Goal: Task Accomplishment & Management: Use online tool/utility

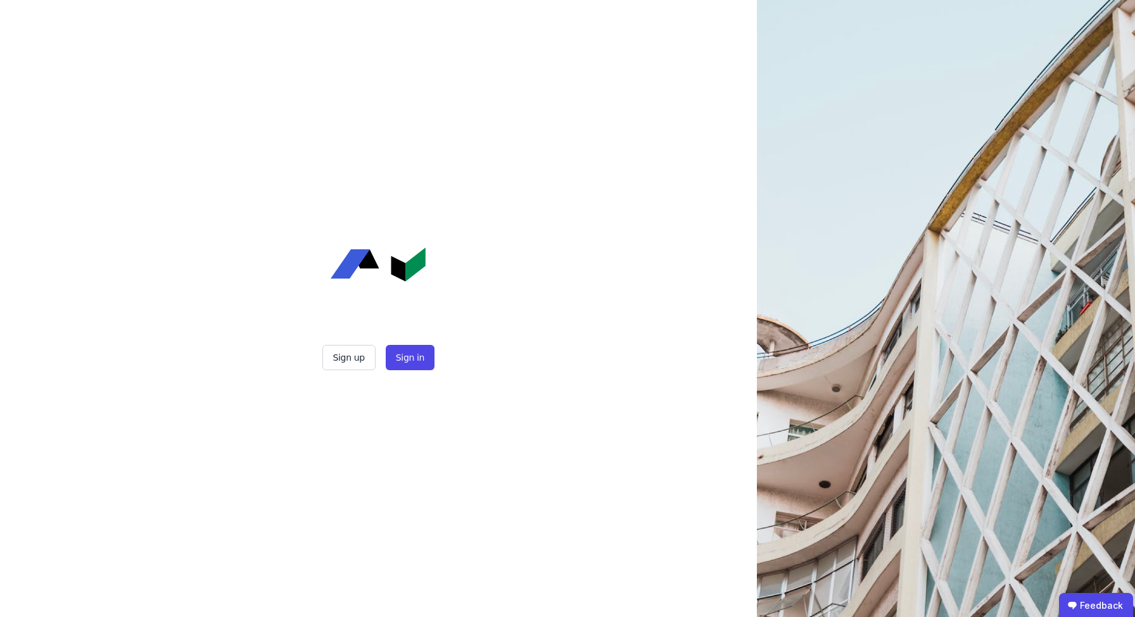
click at [438, 348] on div "Sign up Sign in" at bounding box center [378, 357] width 317 height 25
click at [424, 362] on button "Sign in" at bounding box center [410, 357] width 49 height 25
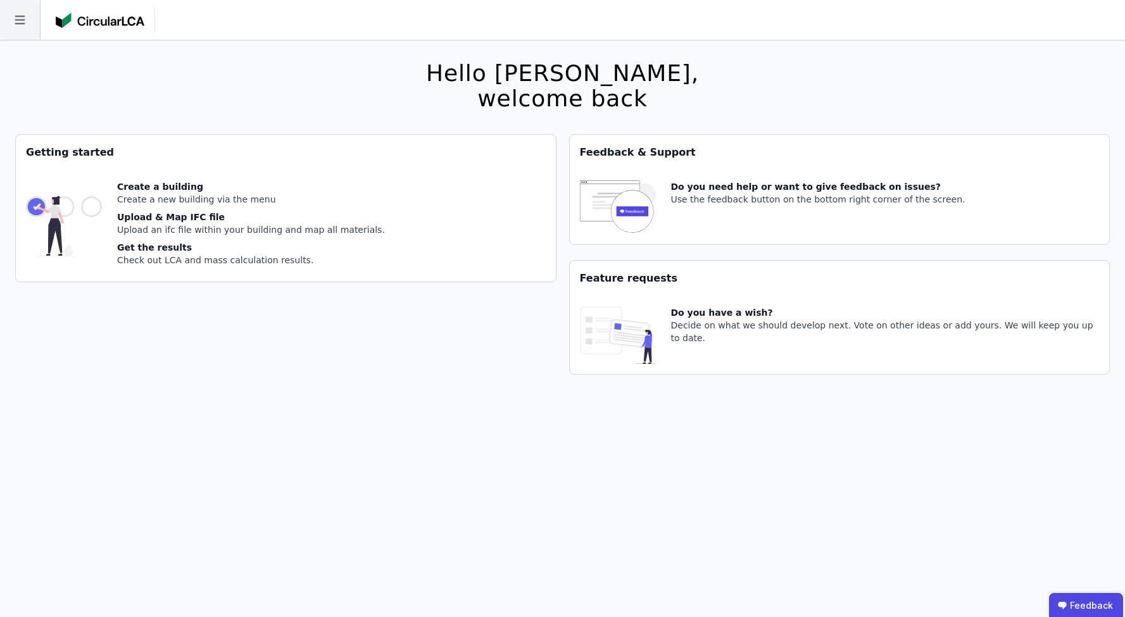
click at [29, 25] on icon at bounding box center [20, 20] width 40 height 40
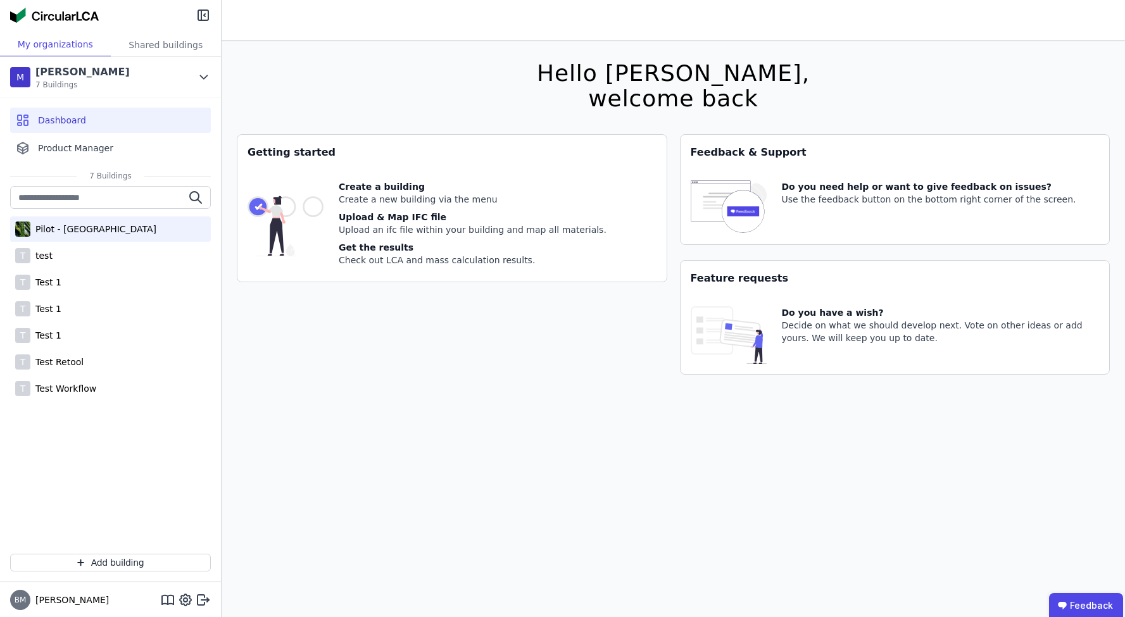
click at [83, 237] on div "Pilot - Green Building" at bounding box center [110, 229] width 201 height 25
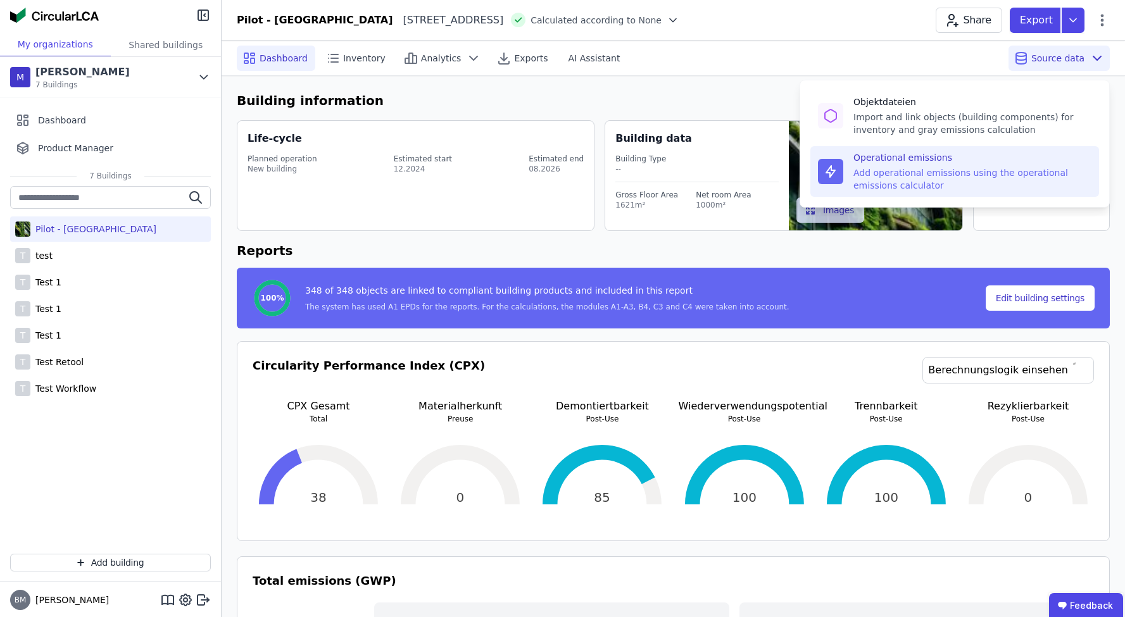
click at [969, 163] on div "Operational emissions" at bounding box center [972, 157] width 238 height 13
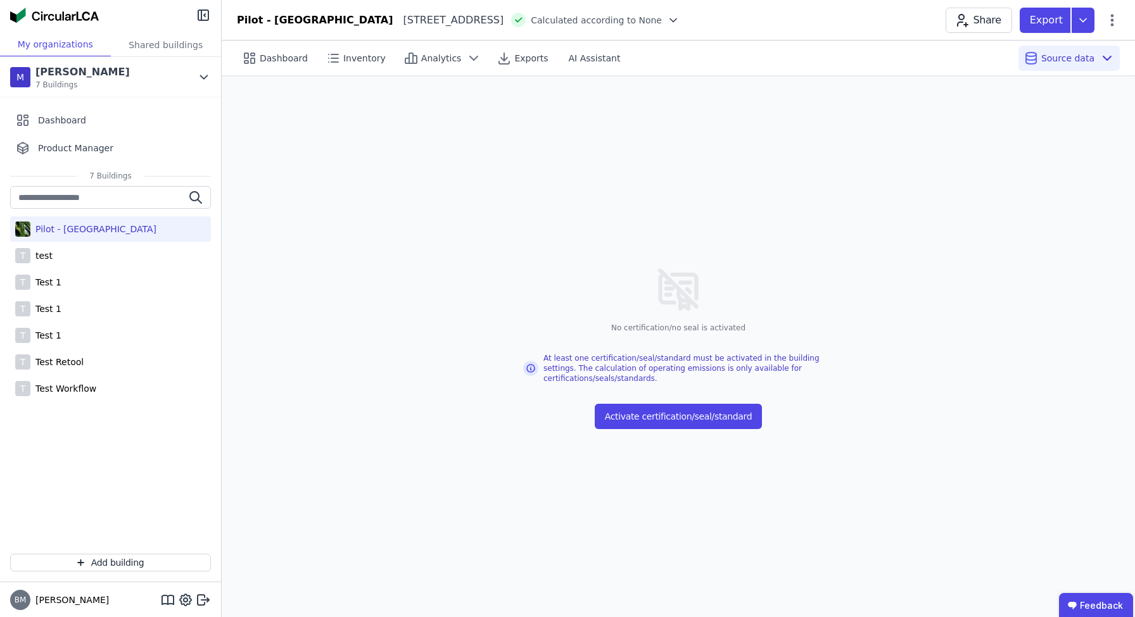
click at [669, 22] on div at bounding box center [671, 20] width 18 height 13
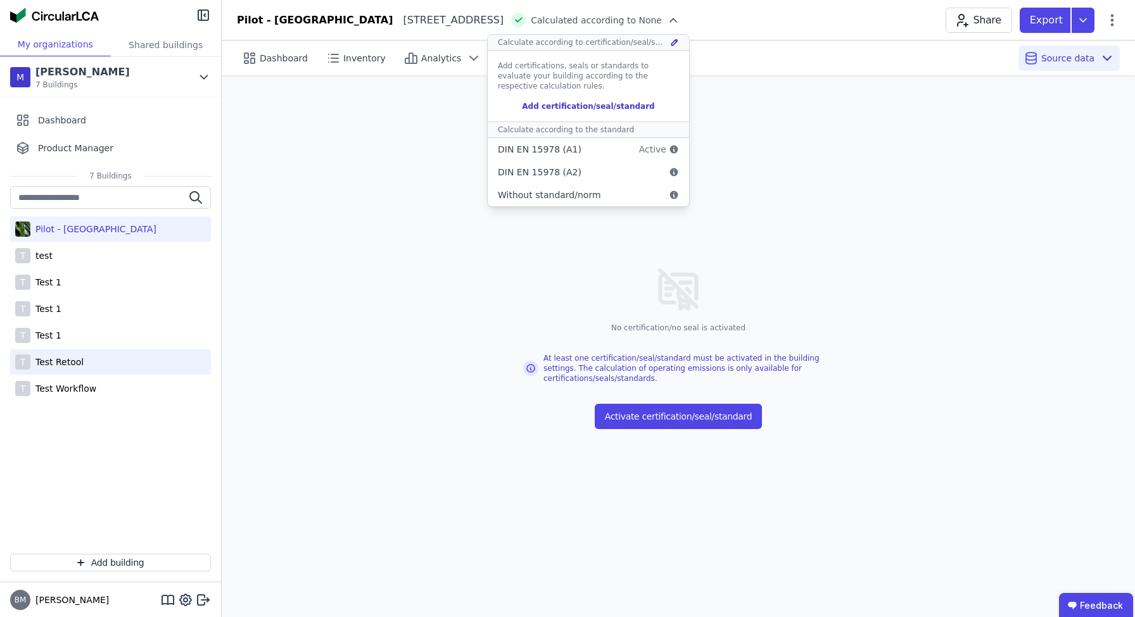
click at [82, 361] on div "T Test Retool" at bounding box center [110, 361] width 201 height 25
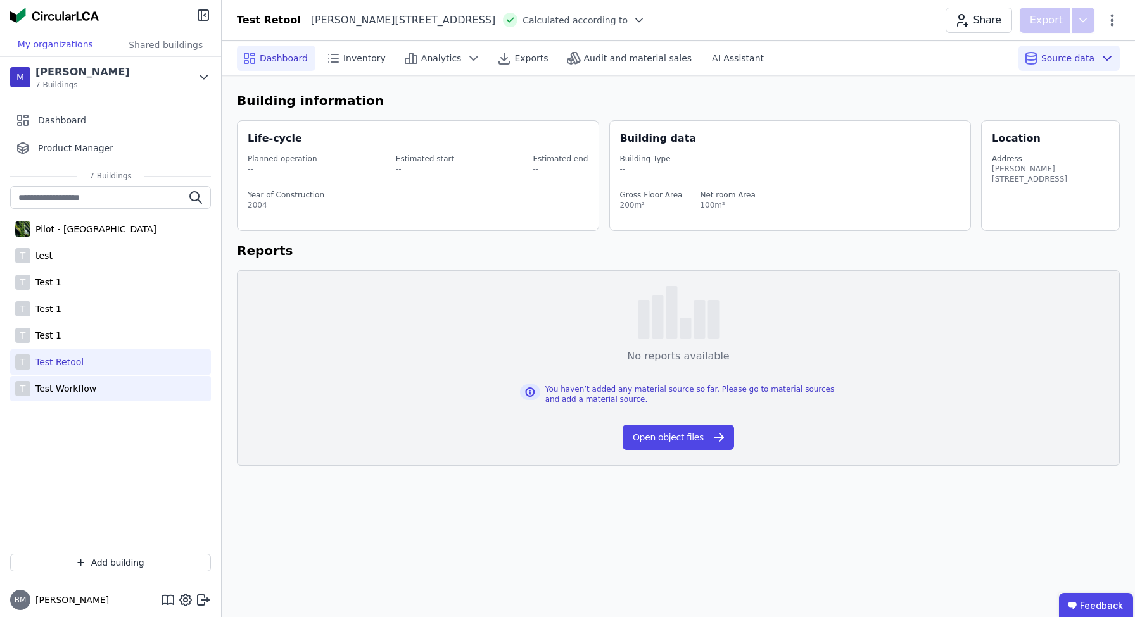
click at [97, 387] on div "T Test Workflow" at bounding box center [110, 388] width 201 height 25
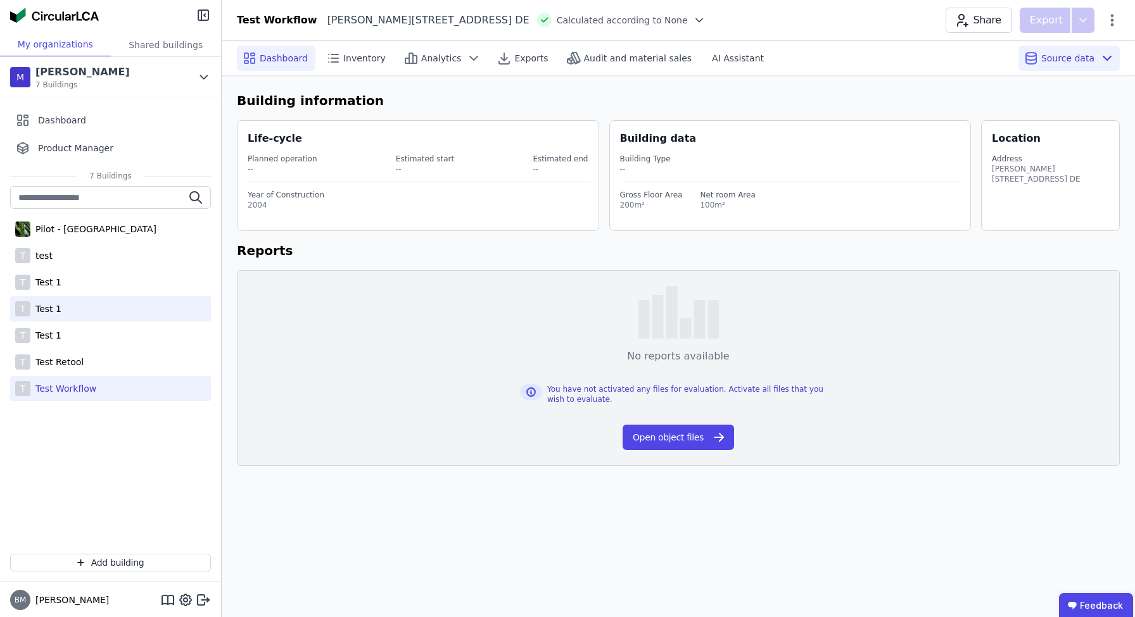
click at [94, 305] on div "T Test 1" at bounding box center [110, 308] width 201 height 25
click at [85, 408] on div "Pilot - Green Building T test T Test 1 T Test 1 T Test 1 T Test Retool T Test W…" at bounding box center [110, 365] width 221 height 358
click at [86, 389] on div "Test Workflow" at bounding box center [63, 388] width 66 height 13
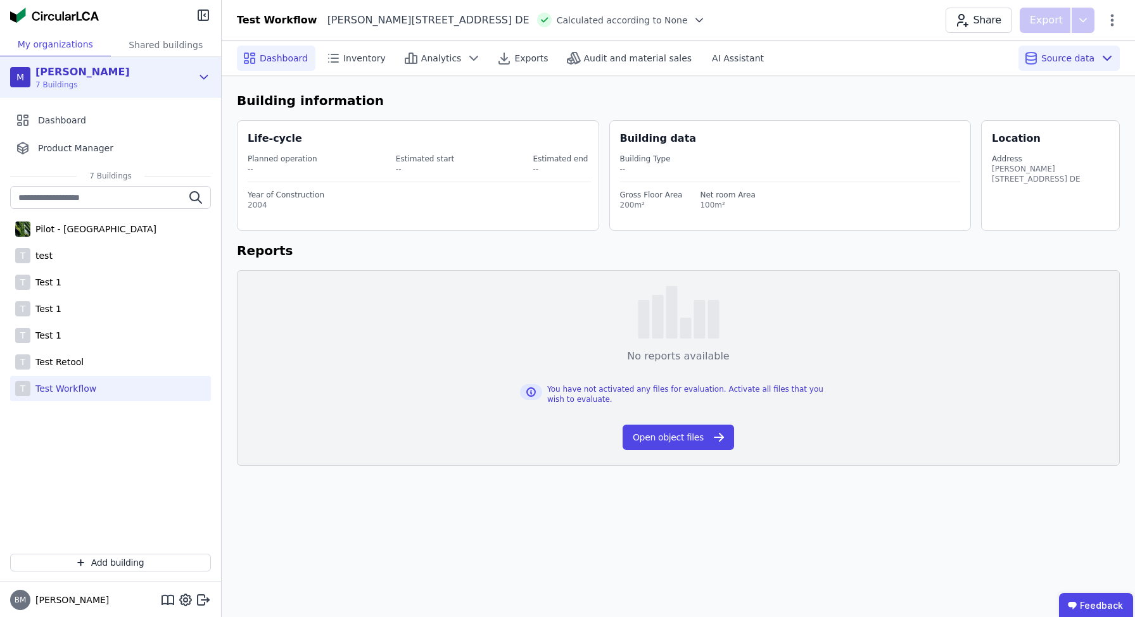
click at [169, 86] on div "M Mauricio Test 7 Buildings" at bounding box center [101, 77] width 182 height 25
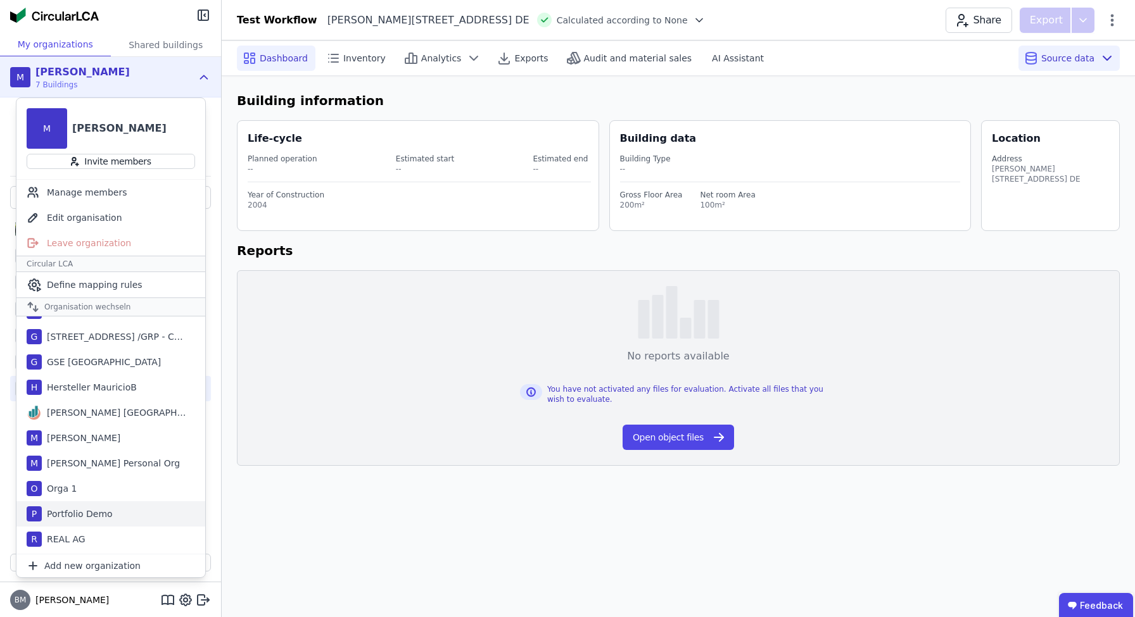
scroll to position [142, 0]
click at [109, 460] on div "Mauricio Personal Org" at bounding box center [111, 466] width 138 height 13
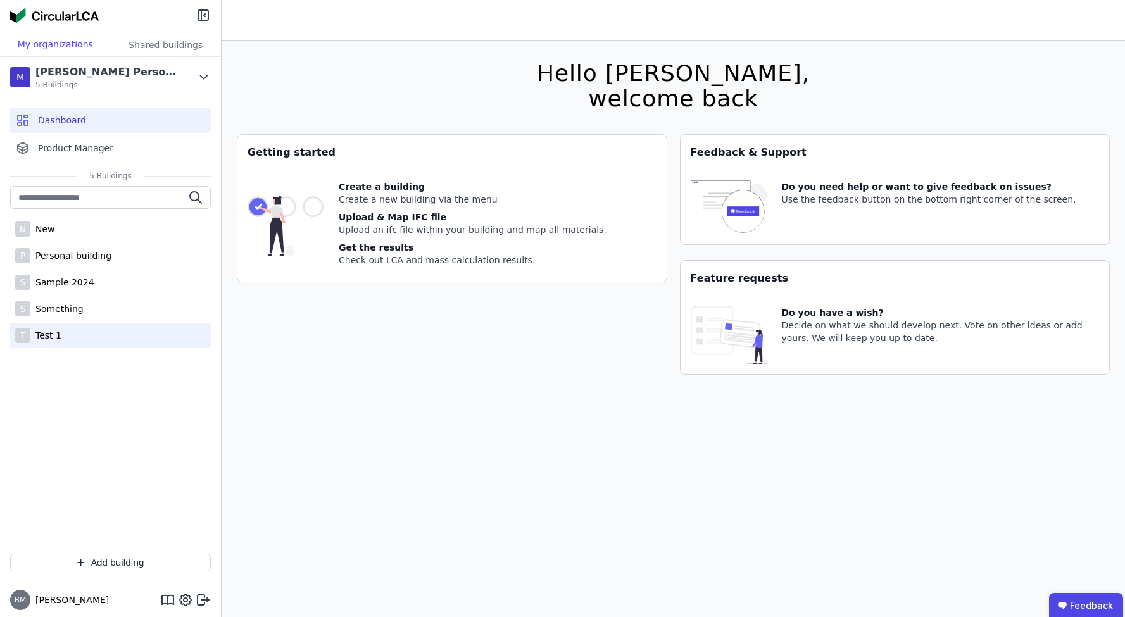
click at [100, 337] on div "T Test 1" at bounding box center [110, 335] width 201 height 25
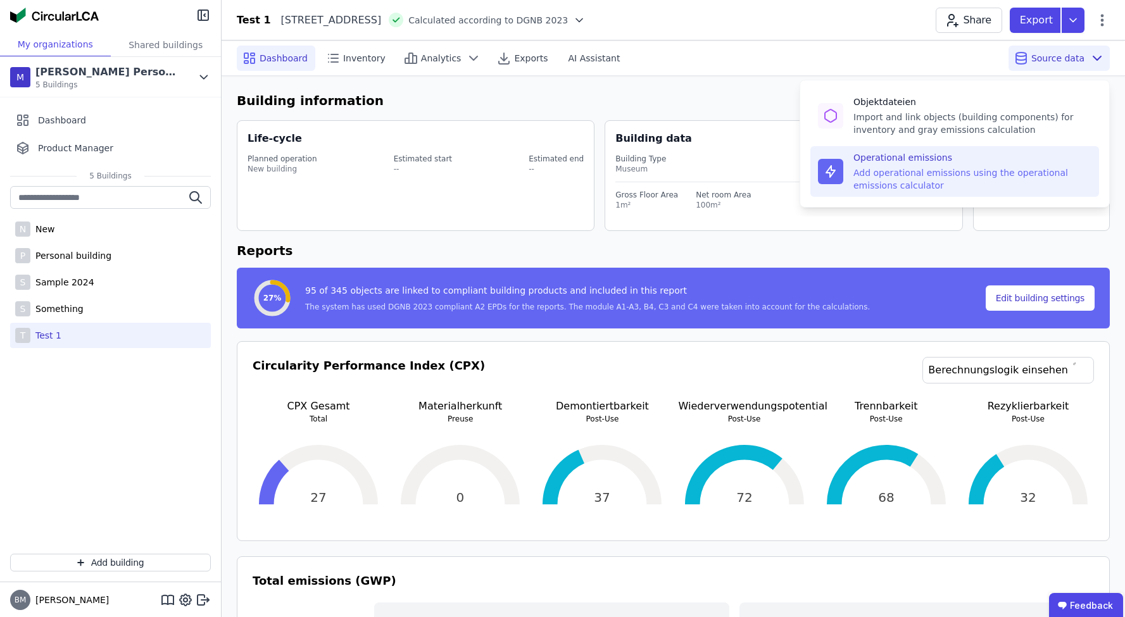
click at [955, 170] on div "Add operational emissions using the operational emissions calculator" at bounding box center [972, 179] width 238 height 25
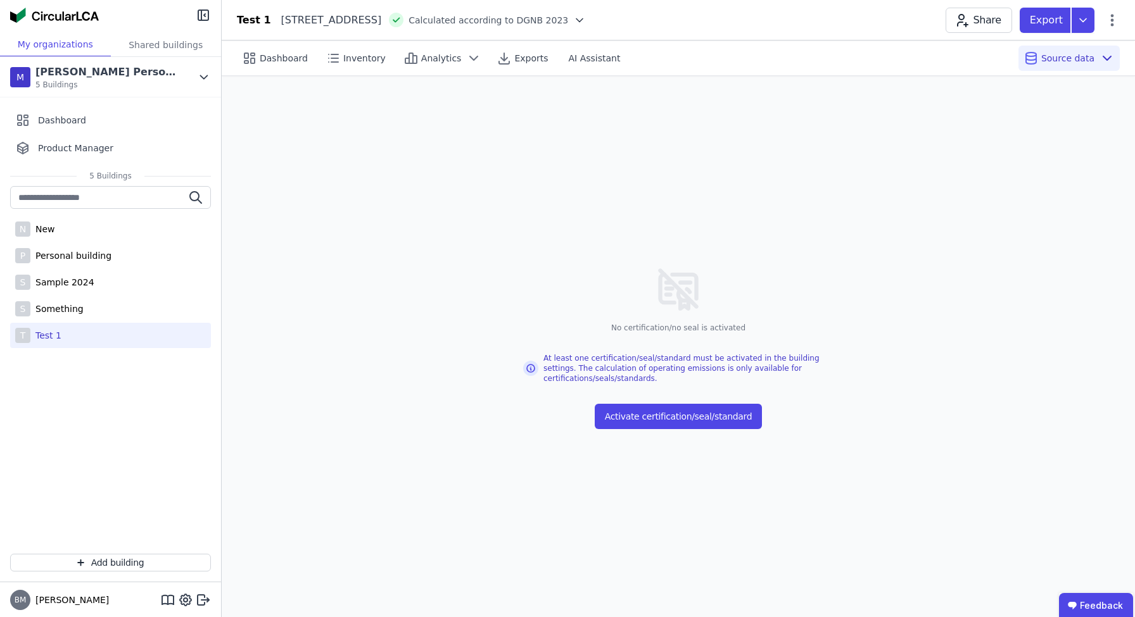
click at [586, 21] on div at bounding box center [577, 20] width 18 height 13
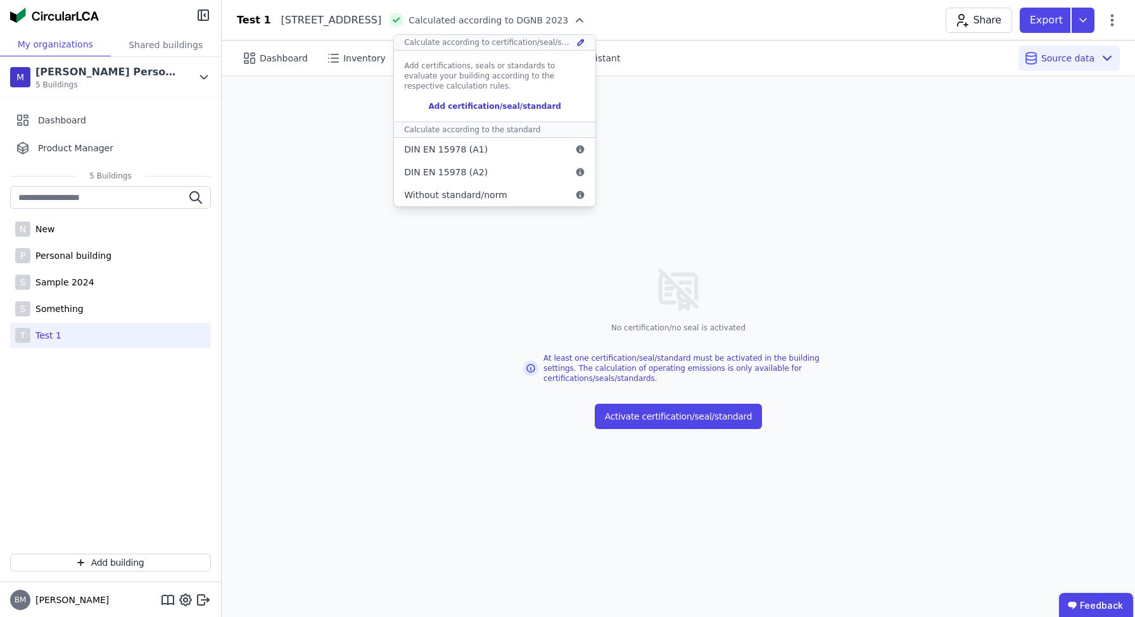
click at [573, 110] on div "Add certification/seal/standard" at bounding box center [494, 106] width 181 height 10
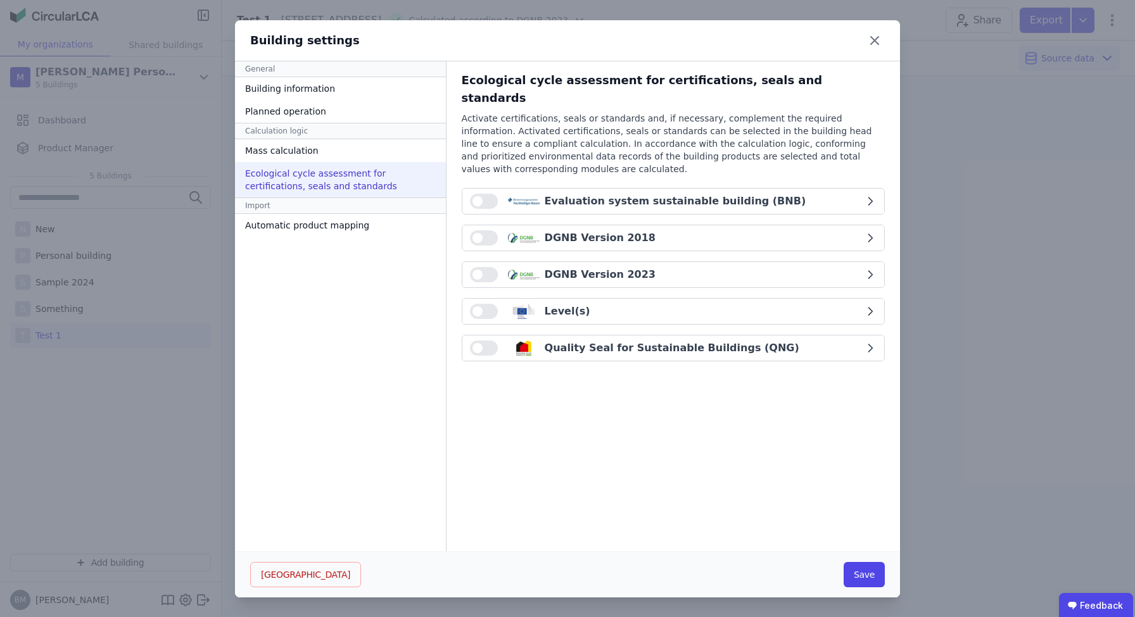
click at [470, 267] on button "button" at bounding box center [484, 274] width 28 height 15
click at [557, 267] on div "DGNB Version 2023" at bounding box center [599, 274] width 111 height 15
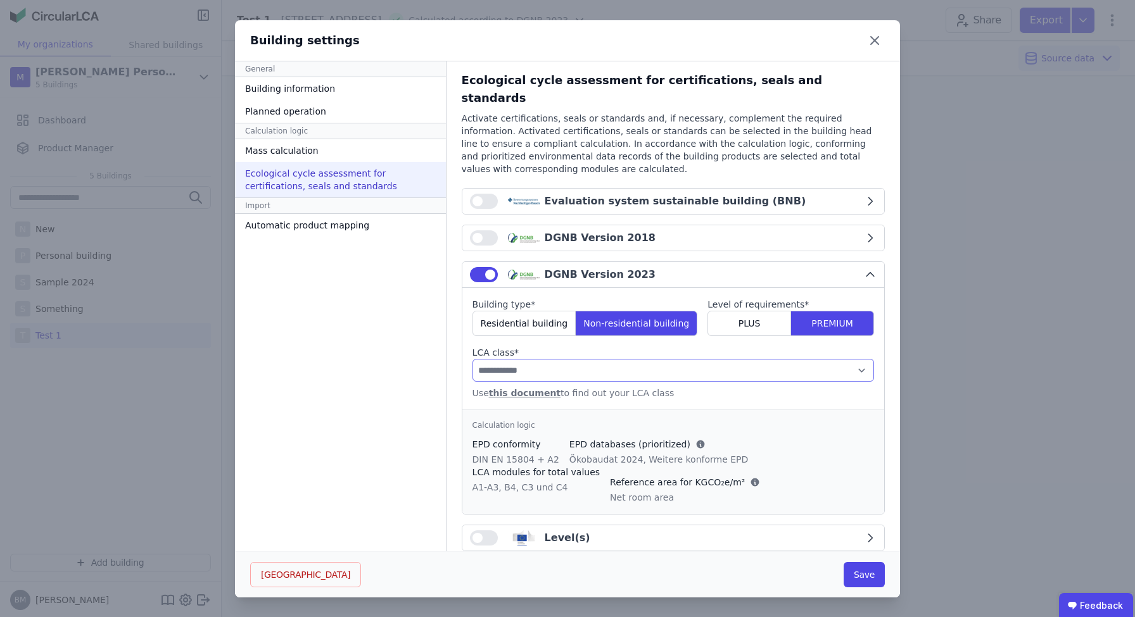
select select "*"
click at [869, 579] on button "Save" at bounding box center [863, 574] width 41 height 25
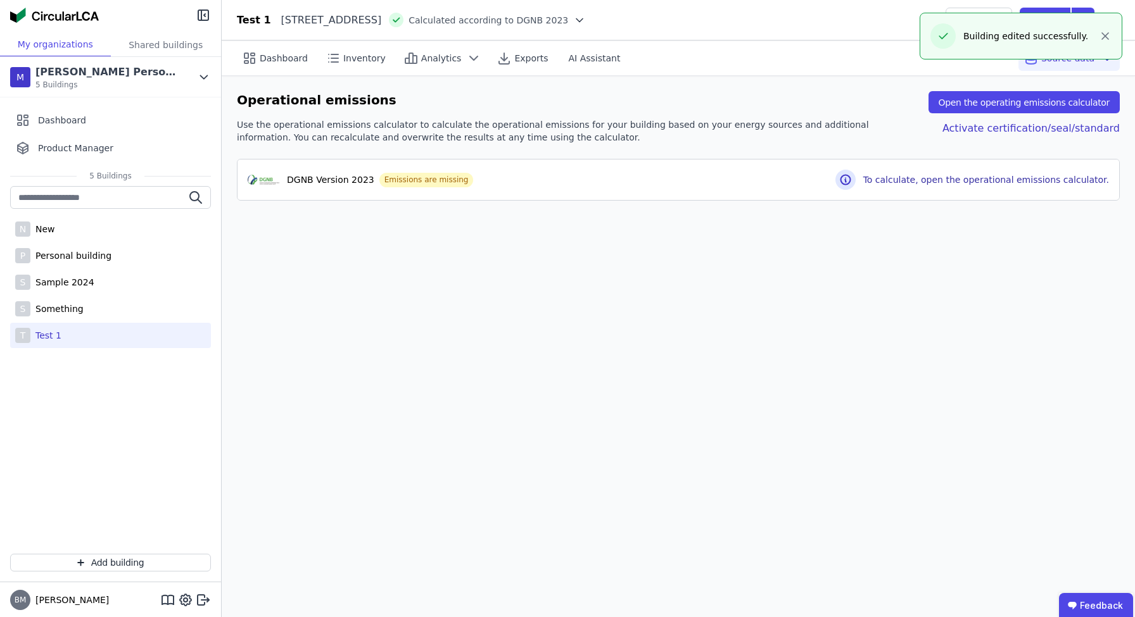
click at [773, 313] on div "Dashboard Inventory Analytics Exports AI Assistant Source data Operational emis…" at bounding box center [678, 329] width 913 height 577
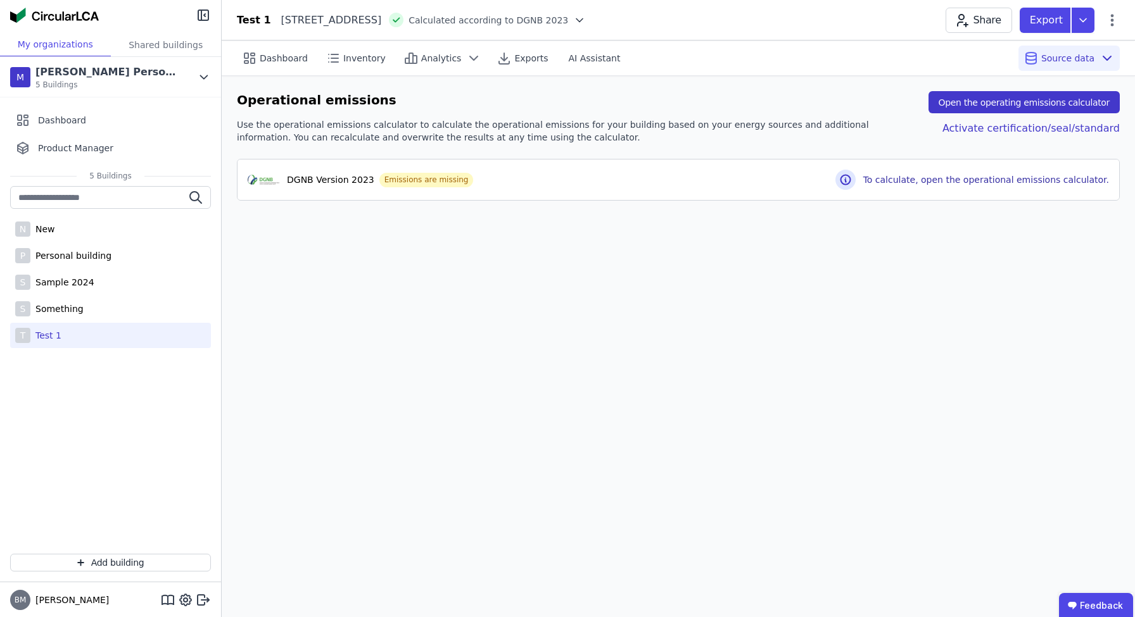
click at [1043, 102] on button "Open the operating emissions calculator" at bounding box center [1023, 102] width 191 height 22
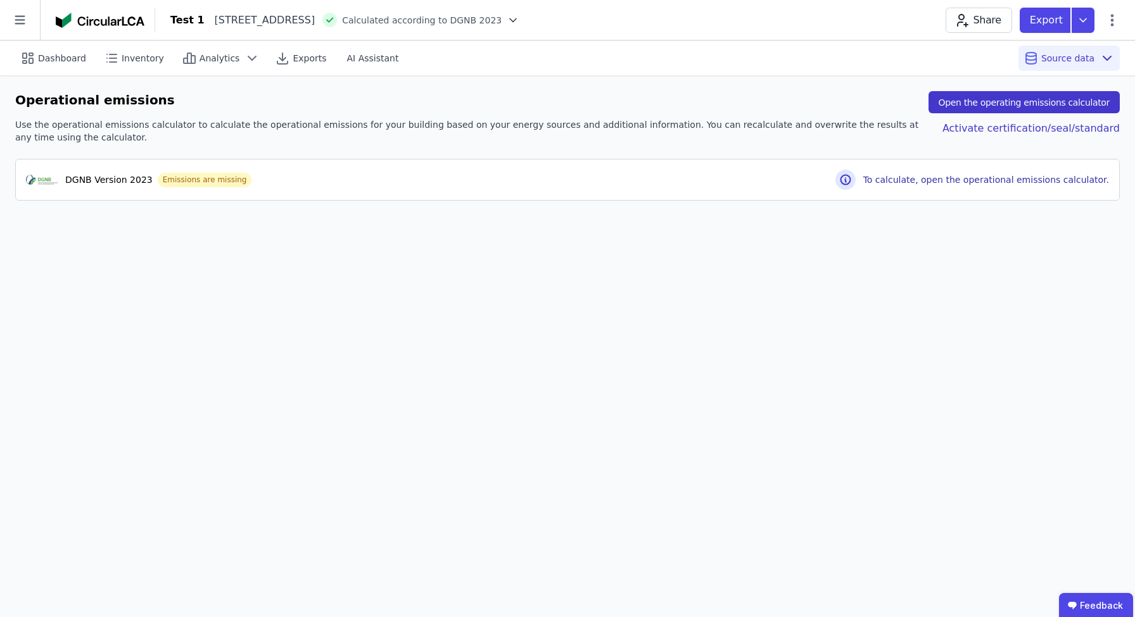
click at [1011, 106] on button "Open the operating emissions calculator" at bounding box center [1023, 102] width 191 height 22
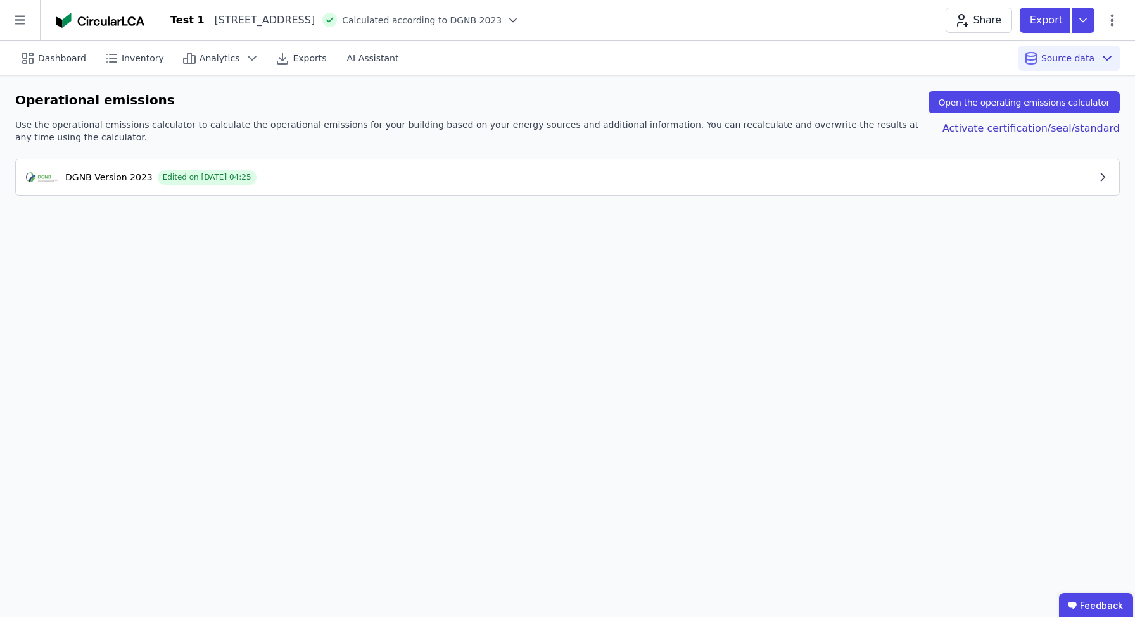
click at [391, 181] on div "DGNB Version 2023 Edited on 07.10.2025 04:25" at bounding box center [561, 177] width 1070 height 15
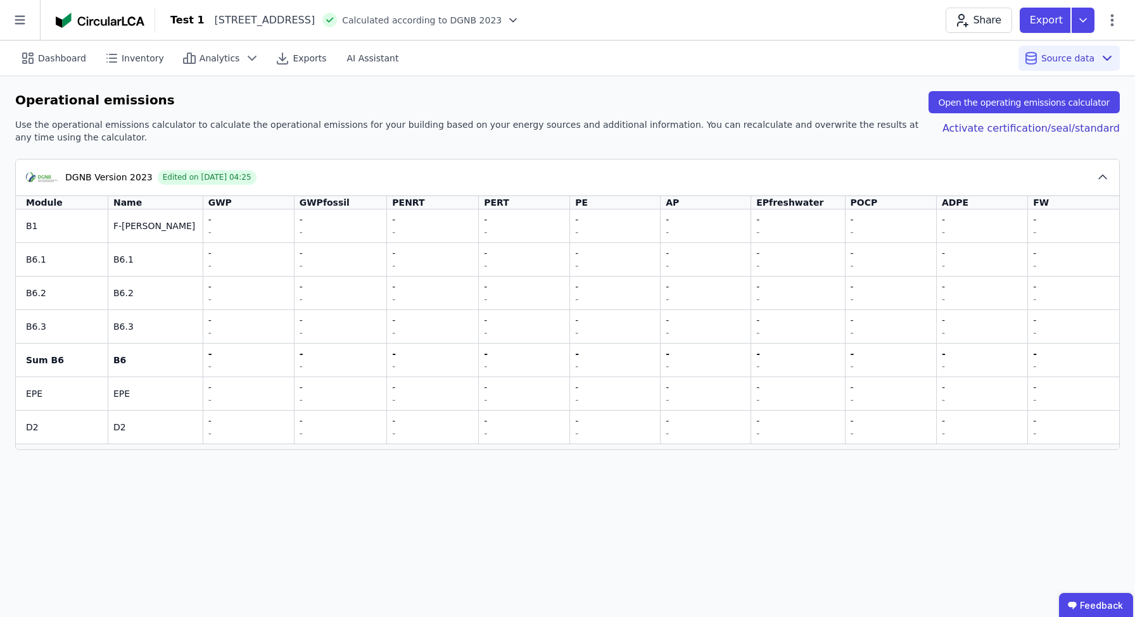
drag, startPoint x: 115, startPoint y: 233, endPoint x: 168, endPoint y: 239, distance: 53.5
click at [145, 237] on td "F-Gase" at bounding box center [155, 226] width 95 height 33
click at [168, 239] on td "F-Gase" at bounding box center [155, 226] width 95 height 33
drag, startPoint x: 77, startPoint y: 233, endPoint x: 140, endPoint y: 234, distance: 63.3
click at [77, 233] on td "B1" at bounding box center [62, 226] width 92 height 33
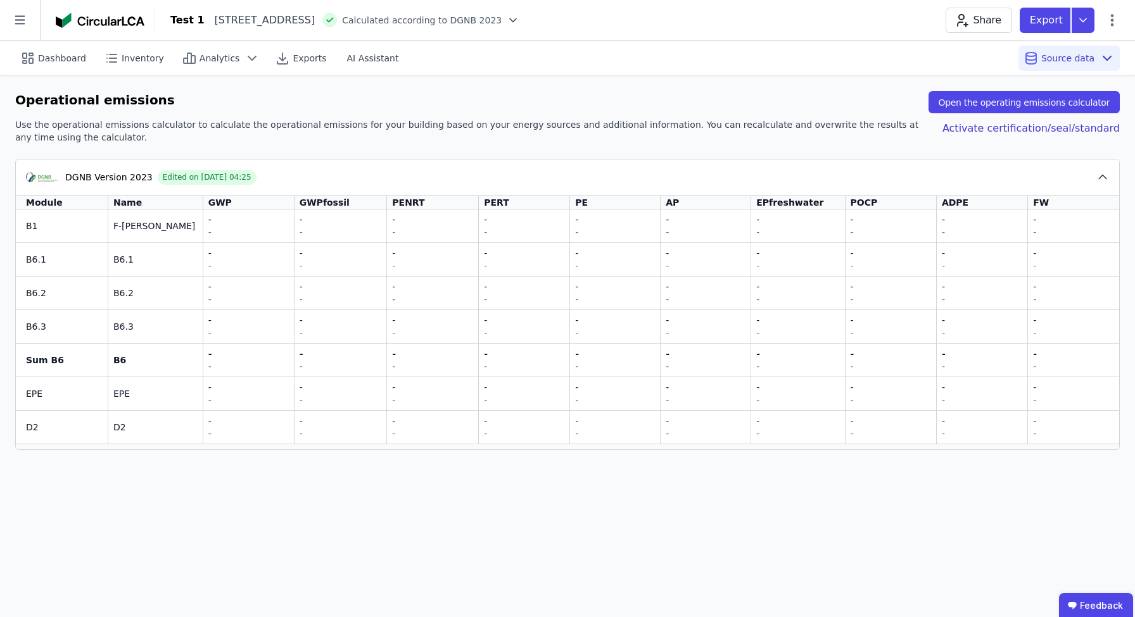
click at [161, 234] on td "F-Gase" at bounding box center [155, 226] width 95 height 33
drag, startPoint x: 110, startPoint y: 229, endPoint x: 139, endPoint y: 227, distance: 29.8
click at [139, 227] on td "F-Gase" at bounding box center [155, 226] width 95 height 33
click at [141, 227] on div "F-Gase" at bounding box center [155, 226] width 84 height 13
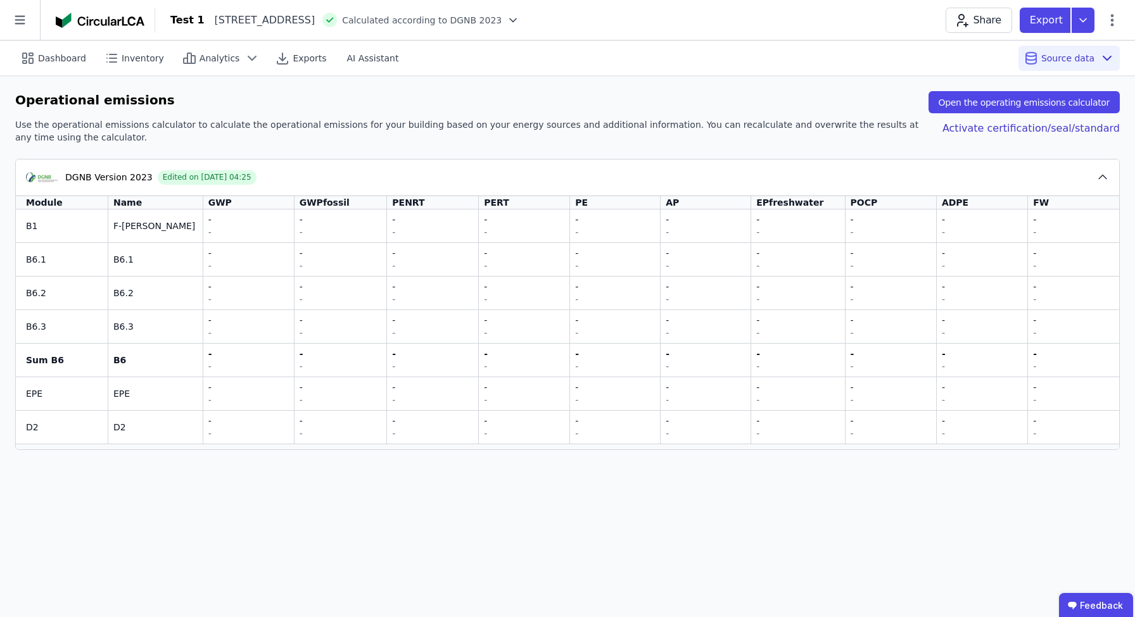
click at [141, 227] on div "F-Gase" at bounding box center [155, 226] width 84 height 13
click at [1050, 110] on button "Open the operating emissions calculator" at bounding box center [1023, 102] width 191 height 22
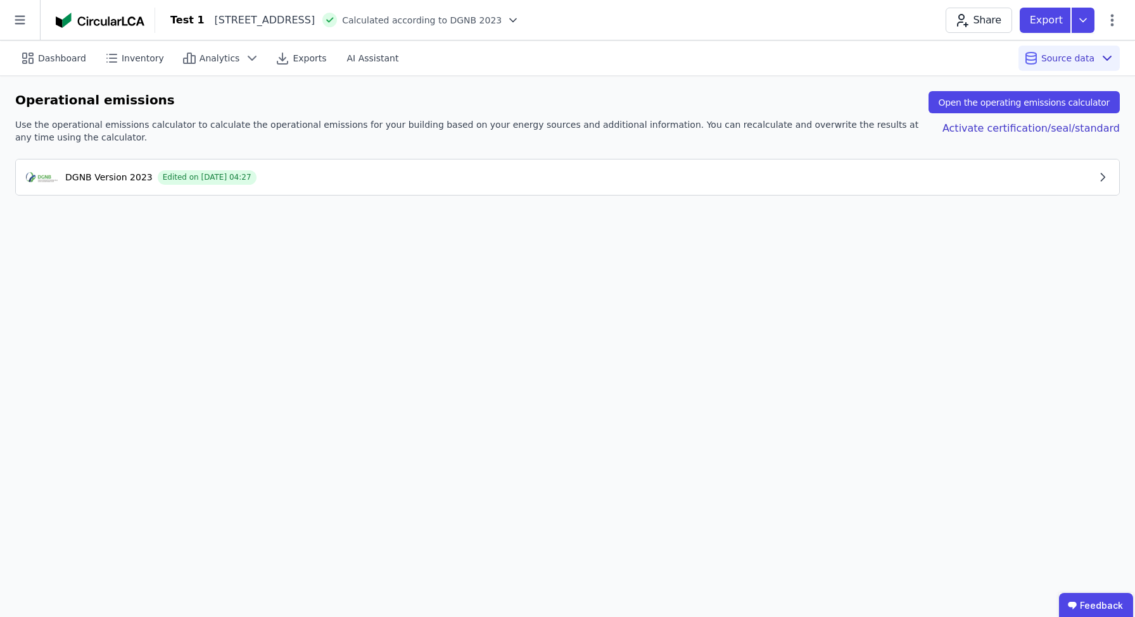
click at [581, 187] on button "DGNB Version 2023 Edited on 07.10.2025 04:27" at bounding box center [567, 177] width 1103 height 35
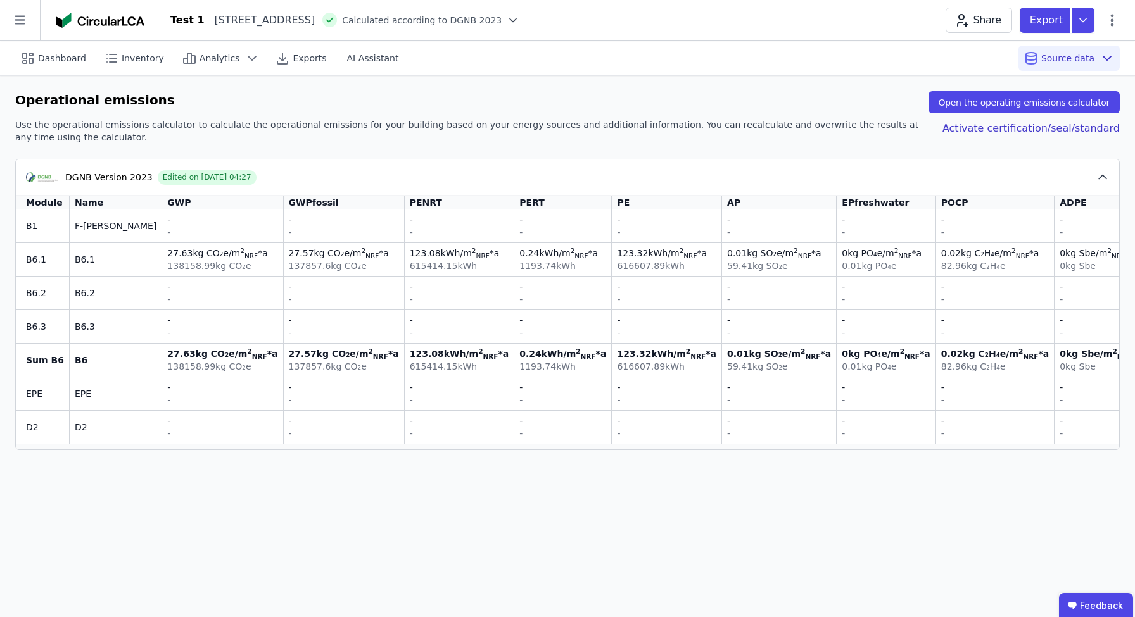
drag, startPoint x: 63, startPoint y: 225, endPoint x: 124, endPoint y: 227, distance: 60.8
click at [86, 225] on tr "B1 F-Gase - - - - - - - - - - - - - - - - - - - -" at bounding box center [621, 226] width 1210 height 33
click at [124, 227] on div "F-Gase" at bounding box center [116, 226] width 82 height 13
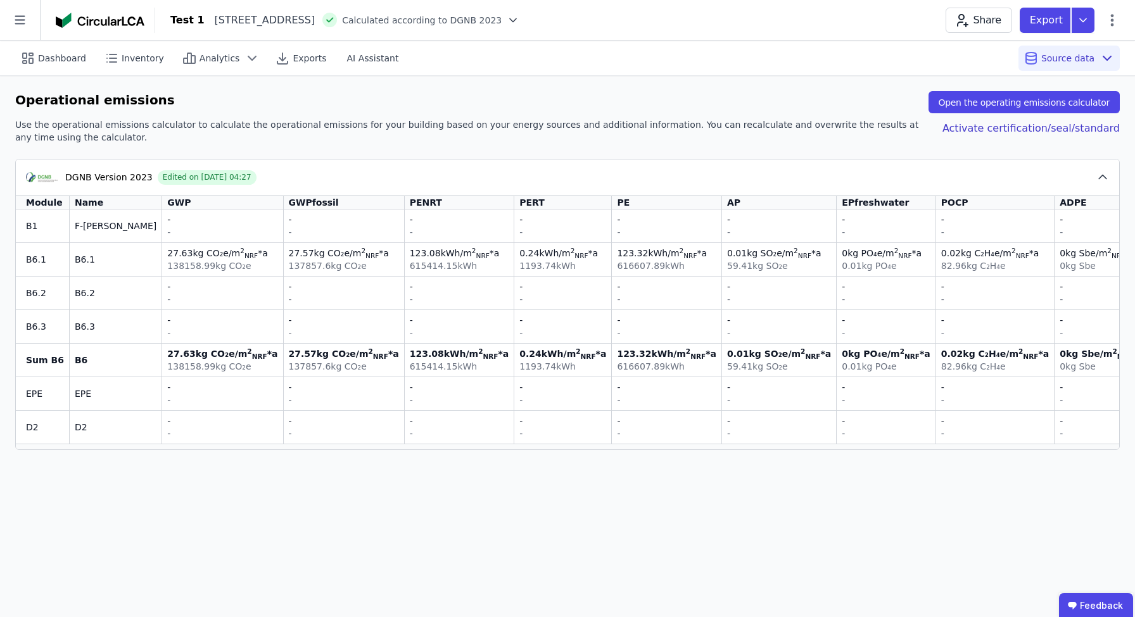
click at [141, 243] on td "B6.1" at bounding box center [116, 259] width 92 height 34
click at [168, 243] on td "27.63 kg CO₂e /m 2 NRF *a 138158.99 kg CO₂e" at bounding box center [222, 259] width 121 height 34
click at [201, 244] on td "27.63 kg CO₂e /m 2 NRF *a 138158.99 kg CO₂e" at bounding box center [222, 259] width 121 height 34
click at [203, 245] on td "27.63 kg CO₂e /m 2 NRF *a 138158.99 kg CO₂e" at bounding box center [222, 259] width 121 height 34
drag, startPoint x: 93, startPoint y: 429, endPoint x: 178, endPoint y: 431, distance: 84.9
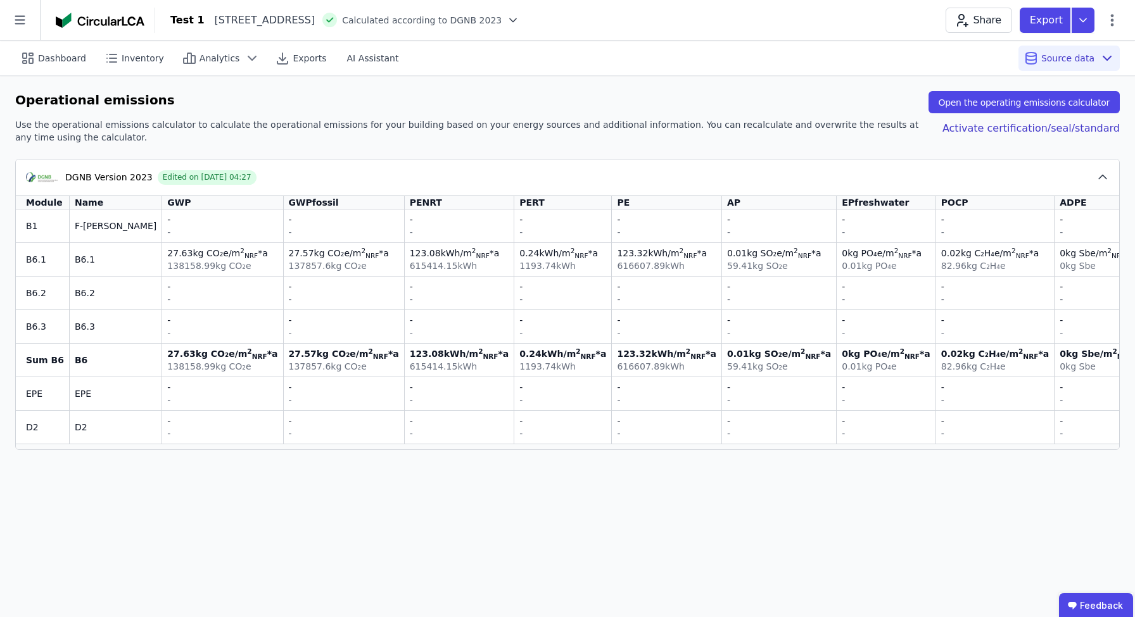
click at [178, 431] on tr "D2 D2 - - - - - - - - - - - - - - - - - - - -" at bounding box center [621, 427] width 1210 height 34
click at [178, 431] on div "-" at bounding box center [222, 433] width 110 height 13
click at [1013, 103] on button "Open the operating emissions calculator" at bounding box center [1023, 102] width 191 height 22
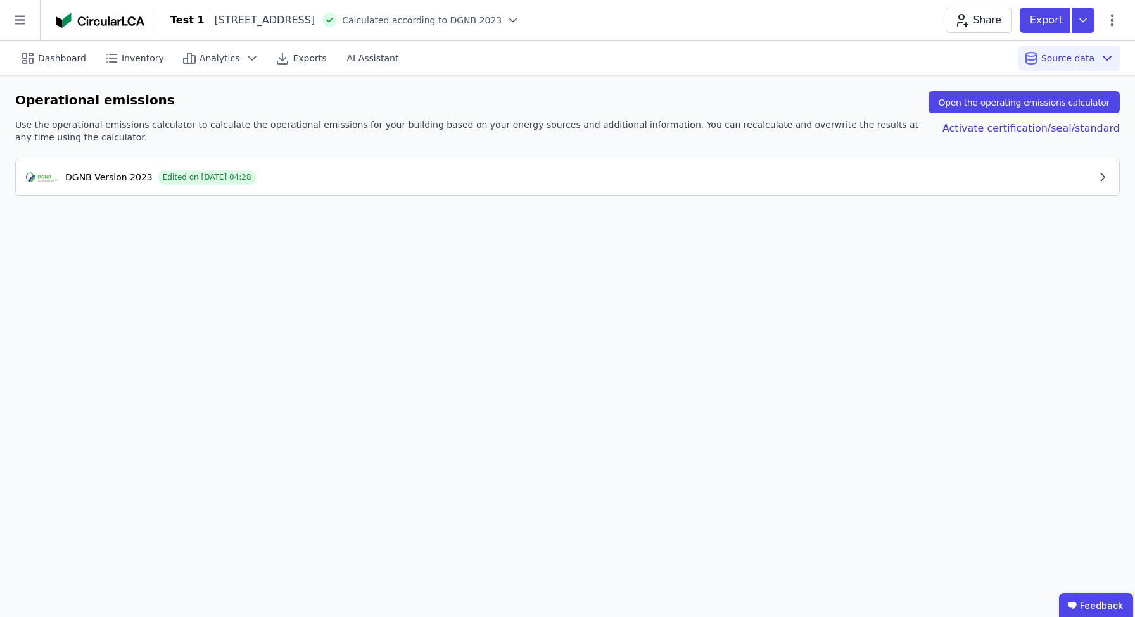
click at [415, 184] on div "DGNB Version 2023 Edited on 07.10.2025 04:28" at bounding box center [561, 177] width 1070 height 15
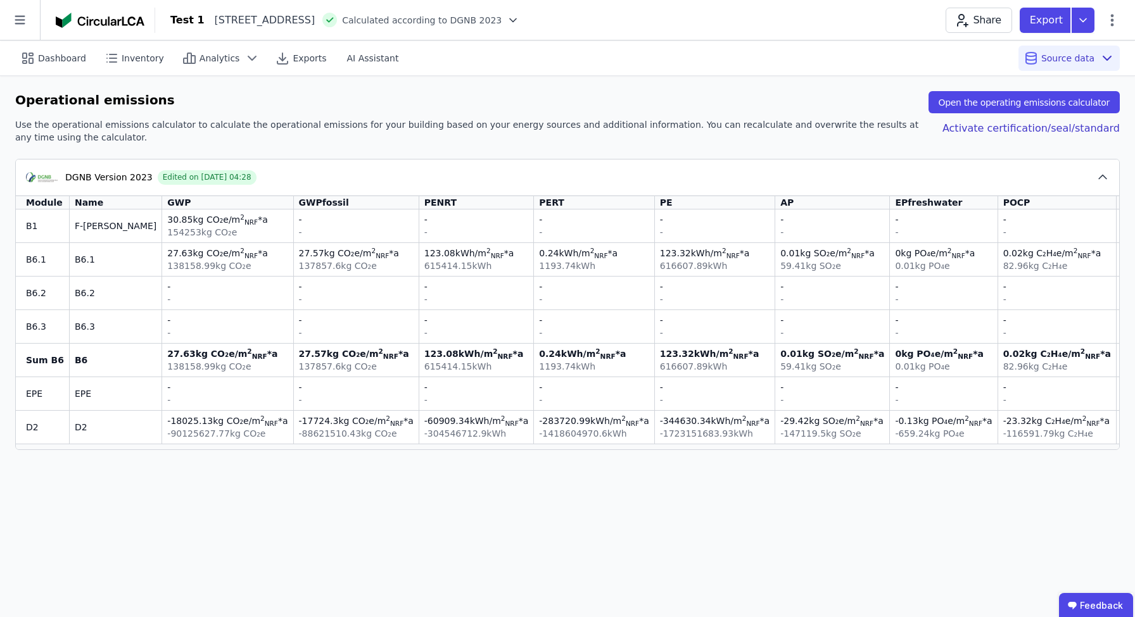
click at [167, 221] on div "30.85 kg CO₂e /m 2 NRF *a" at bounding box center [227, 219] width 120 height 13
drag, startPoint x: 139, startPoint y: 224, endPoint x: 216, endPoint y: 239, distance: 78.6
click at [172, 230] on div "30.85 kg CO₂e /m 2 NRF *a 154253 kg CO₂e" at bounding box center [227, 225] width 120 height 25
click at [217, 239] on td "30.85 kg CO₂e /m 2 NRF *a 154253 kg CO₂e" at bounding box center [227, 226] width 131 height 33
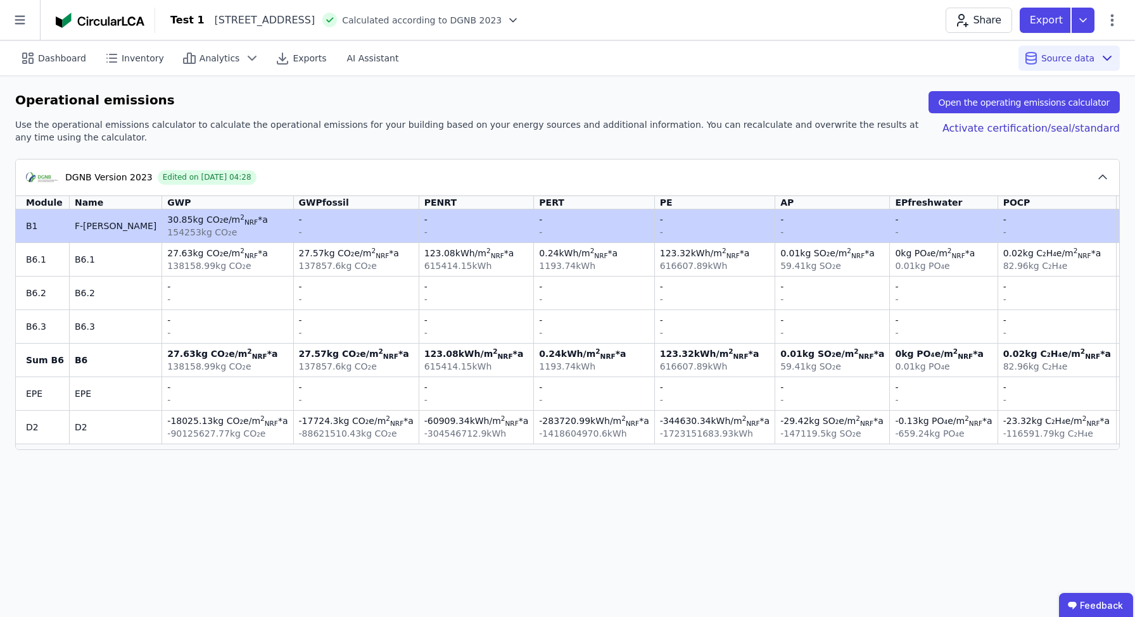
drag, startPoint x: 138, startPoint y: 234, endPoint x: 118, endPoint y: 227, distance: 21.4
click at [162, 227] on td "30.85 kg CO₂e /m 2 NRF *a 154253 kg CO₂e" at bounding box center [227, 226] width 131 height 33
click at [167, 224] on div "30.85 kg CO₂e /m 2 NRF *a" at bounding box center [227, 219] width 120 height 13
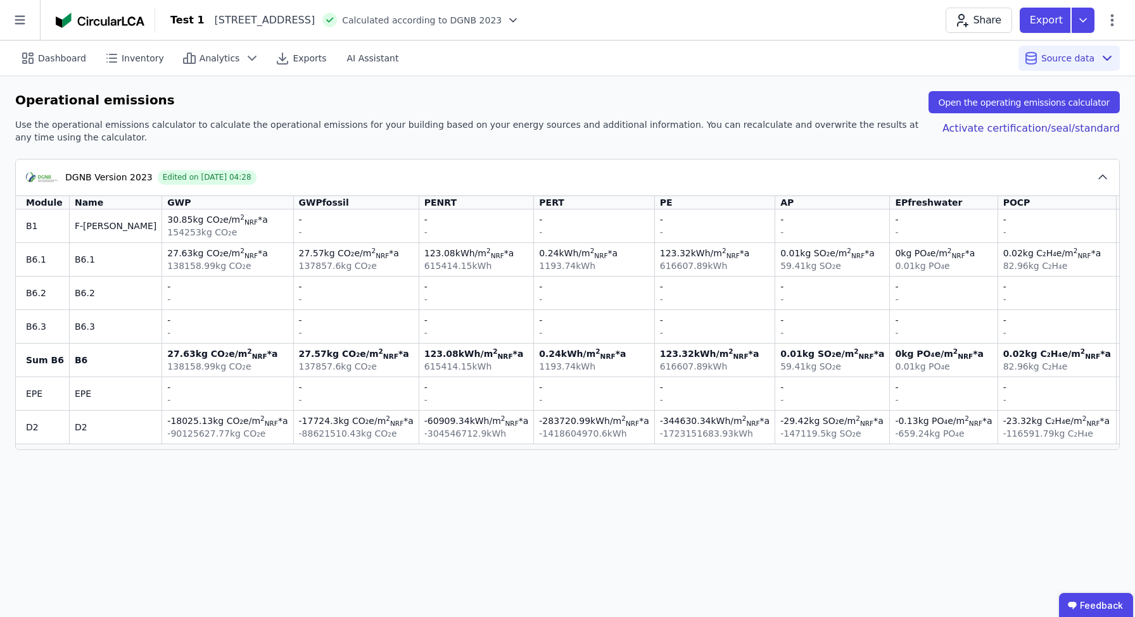
click at [167, 223] on div "30.85 kg CO₂e /m 2 NRF *a" at bounding box center [227, 219] width 120 height 13
click at [167, 219] on div "30.85 kg CO₂e /m 2 NRF *a" at bounding box center [227, 219] width 120 height 13
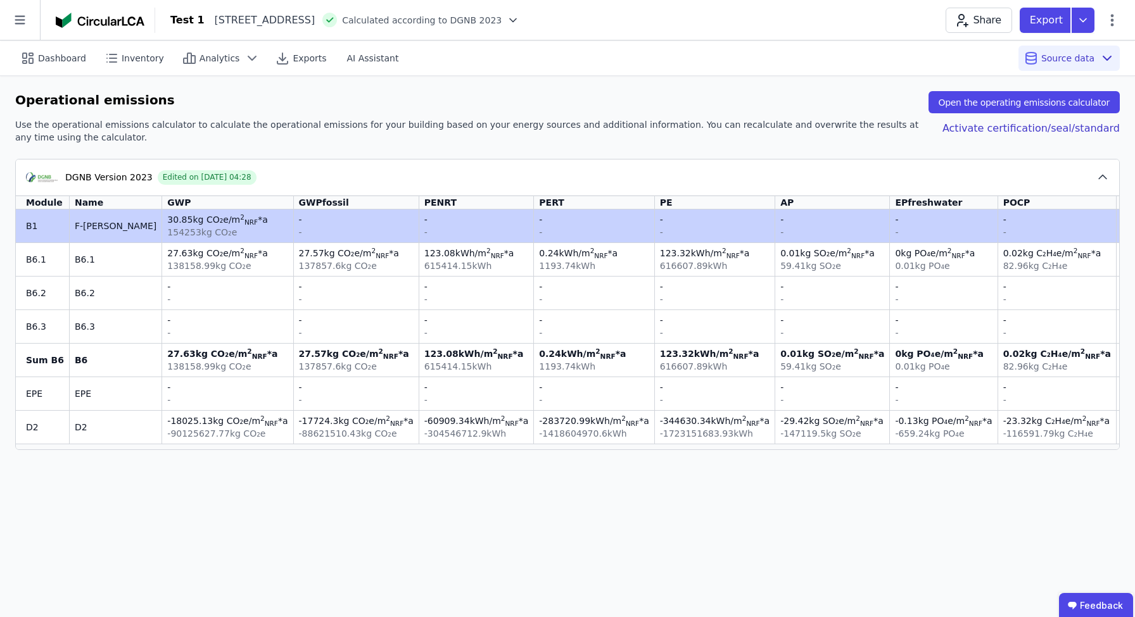
drag, startPoint x: 115, startPoint y: 219, endPoint x: 184, endPoint y: 237, distance: 72.0
click at [184, 237] on div "30.85 kg CO₂e /m 2 NRF *a 154253 kg CO₂e" at bounding box center [227, 225] width 120 height 25
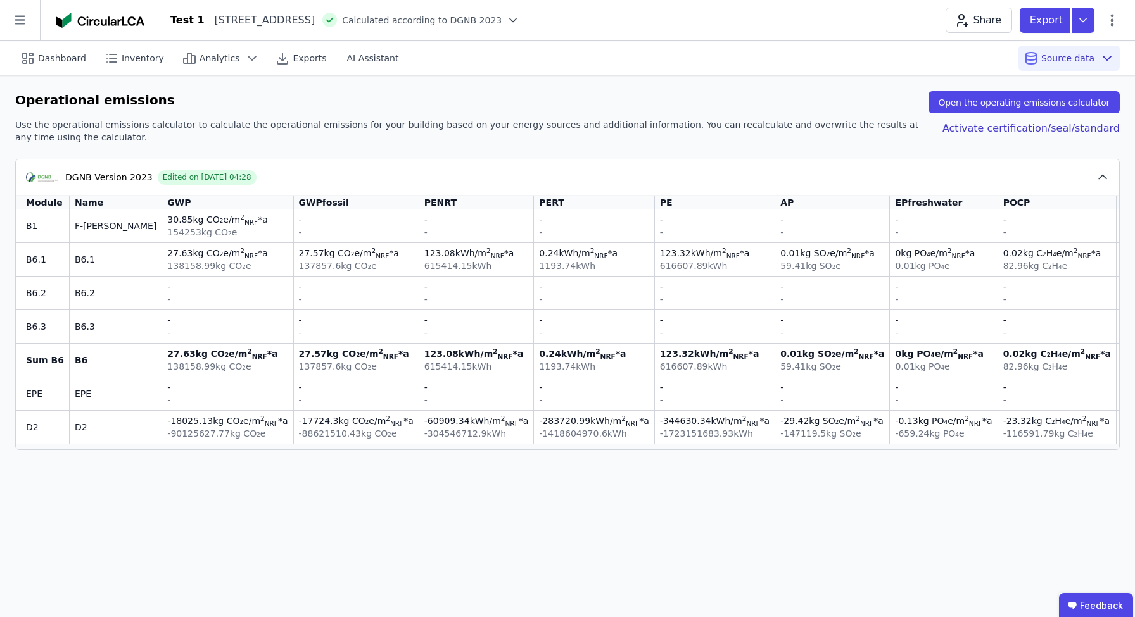
click at [184, 237] on div "154253 kg CO₂e" at bounding box center [227, 232] width 120 height 13
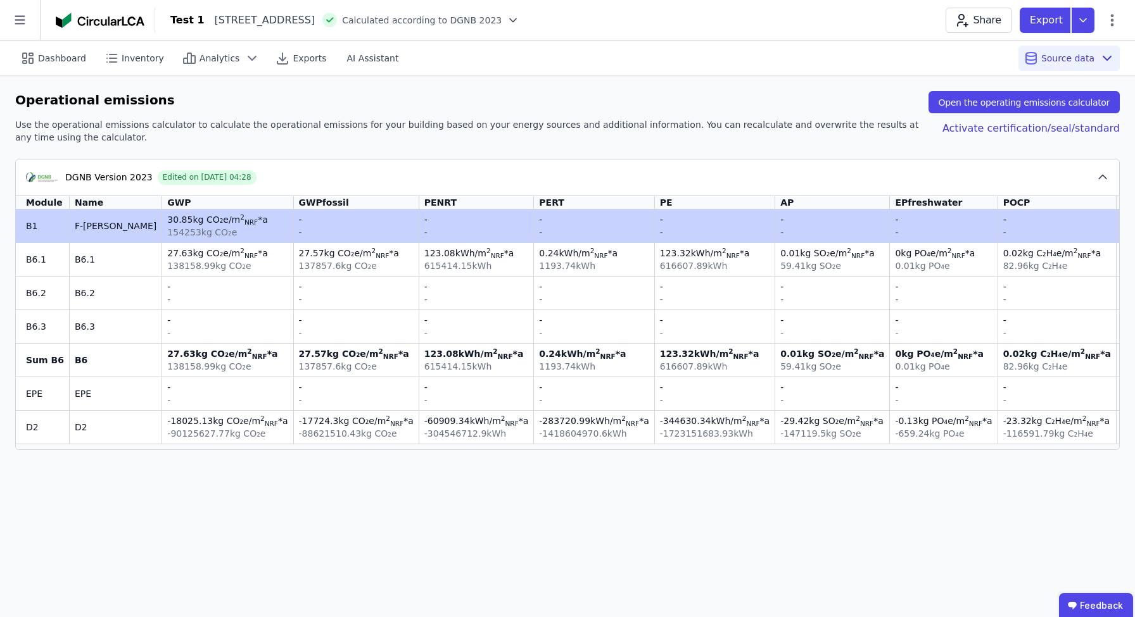
drag, startPoint x: 192, startPoint y: 237, endPoint x: 115, endPoint y: 220, distance: 78.6
click at [167, 220] on div "30.85 kg CO₂e /m 2 NRF *a 154253 kg CO₂e" at bounding box center [227, 225] width 120 height 25
click at [167, 220] on div "30.85 kg CO₂e /m 2 NRF *a" at bounding box center [227, 219] width 120 height 13
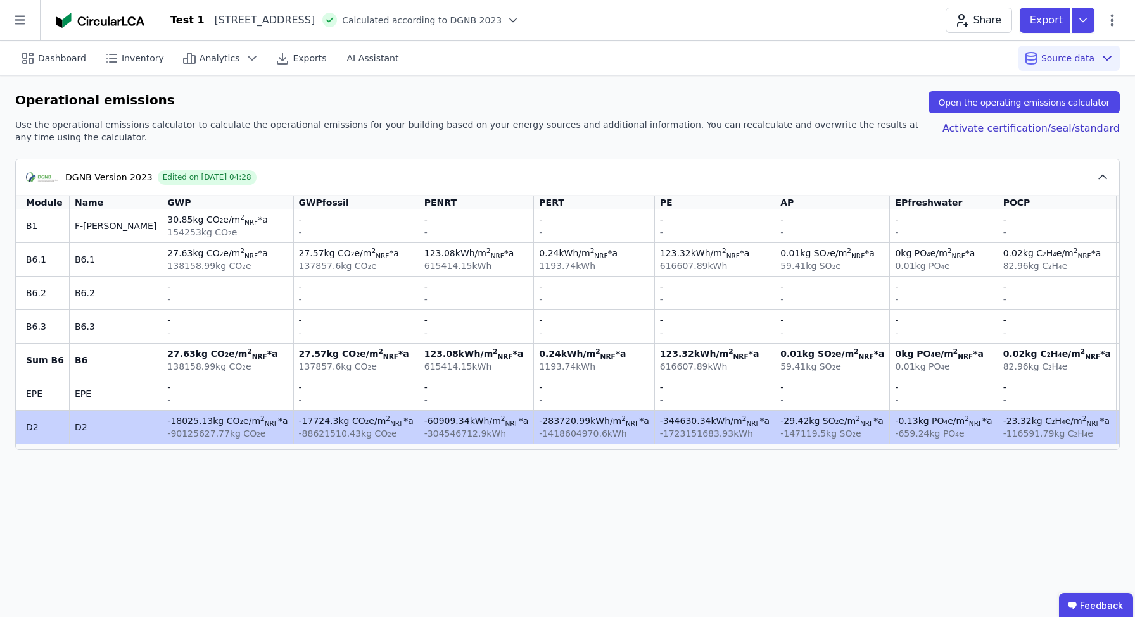
drag, startPoint x: 116, startPoint y: 426, endPoint x: 692, endPoint y: 434, distance: 575.6
click at [692, 434] on tr "D2 D2 -18025.13 kg CO₂e /m 2 NRF *a -90125627.77 kg CO₂e -17724.3 kg CO₂e /m 2 …" at bounding box center [665, 427] width 1298 height 34
click at [692, 434] on div "-1723151683.93 kWh" at bounding box center [715, 433] width 110 height 13
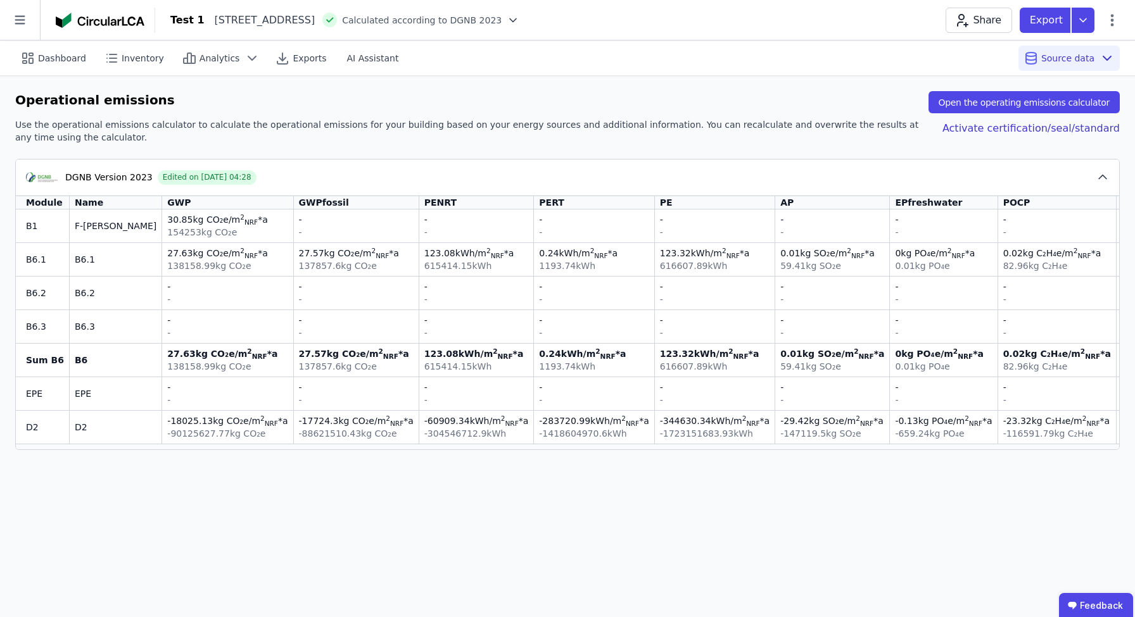
click at [167, 434] on div "-90125627.77 kg CO₂e" at bounding box center [227, 433] width 120 height 13
click at [32, 394] on div "EPE" at bounding box center [45, 393] width 38 height 13
click at [32, 398] on div "EPE" at bounding box center [45, 393] width 38 height 13
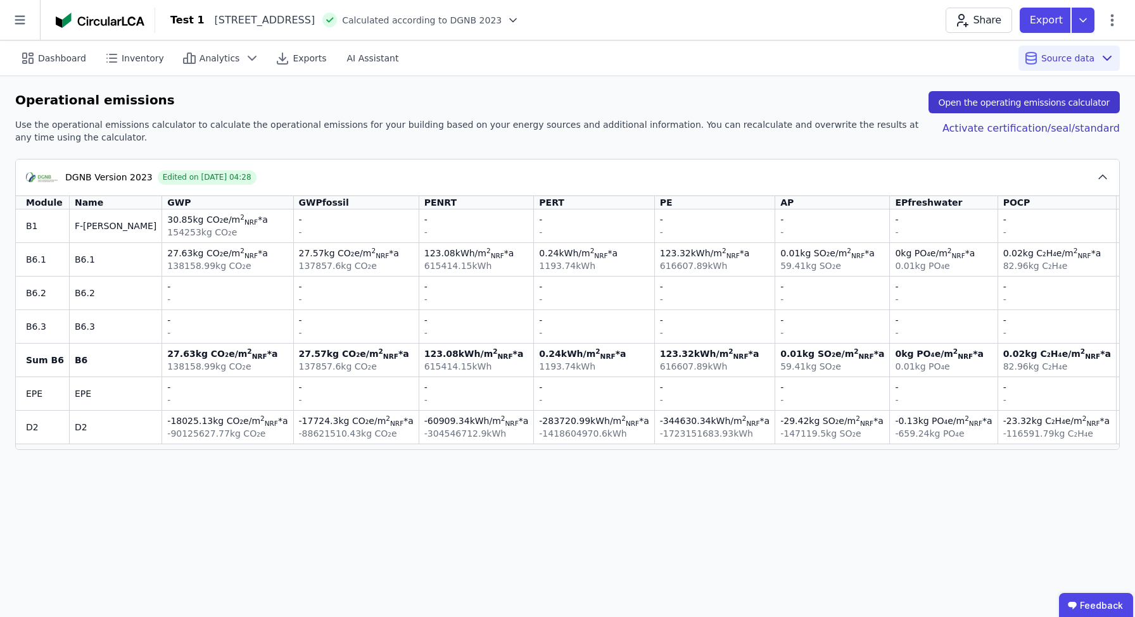
click at [1014, 101] on button "Open the operating emissions calculator" at bounding box center [1023, 102] width 191 height 22
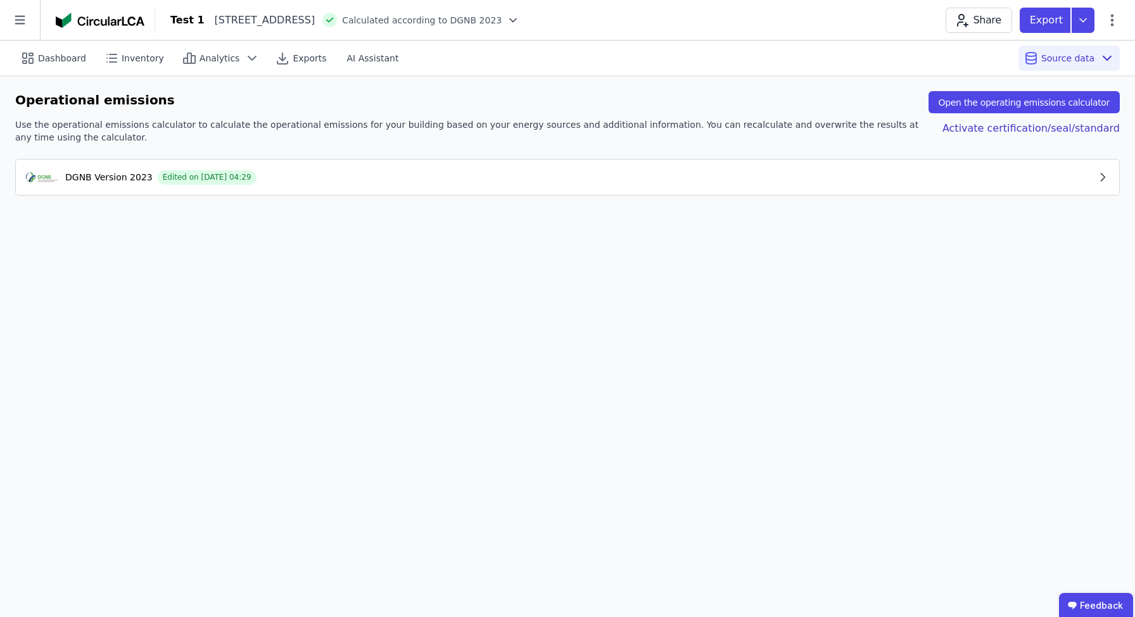
click at [308, 180] on div "DGNB Version 2023 Edited on 07.10.2025 04:29" at bounding box center [561, 177] width 1070 height 15
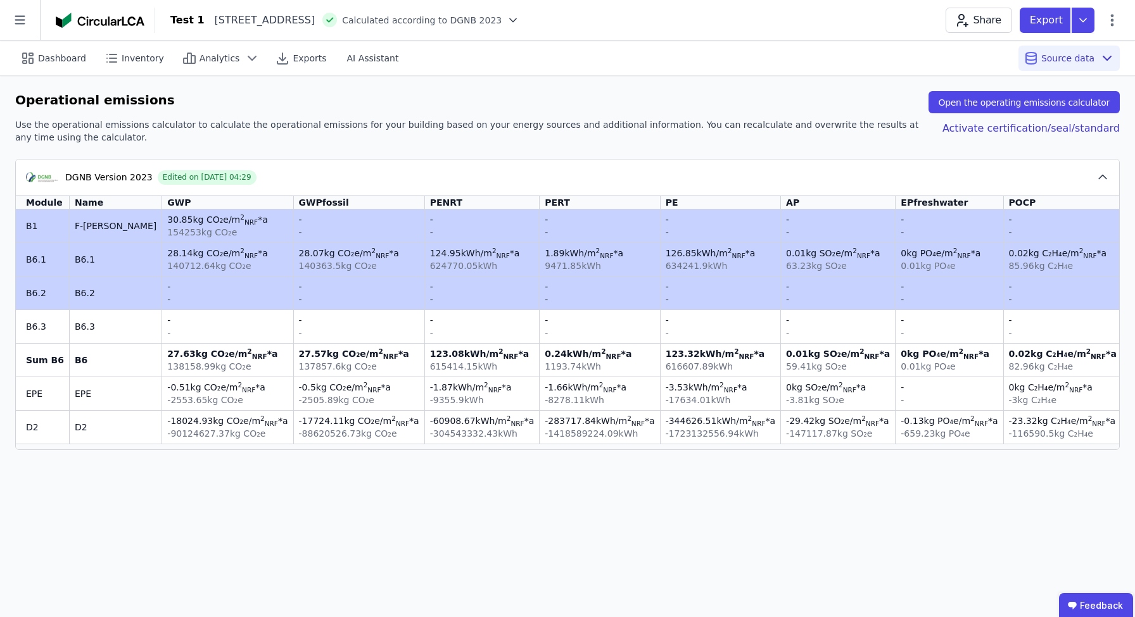
drag, startPoint x: 116, startPoint y: 226, endPoint x: 204, endPoint y: 291, distance: 109.7
click at [204, 291] on tbody "B1 F-Gase 30.85 kg CO₂e /m 2 NRF *a 154253 kg CO₂e - - - - - - - - - - - - - - …" at bounding box center [668, 327] width 1304 height 234
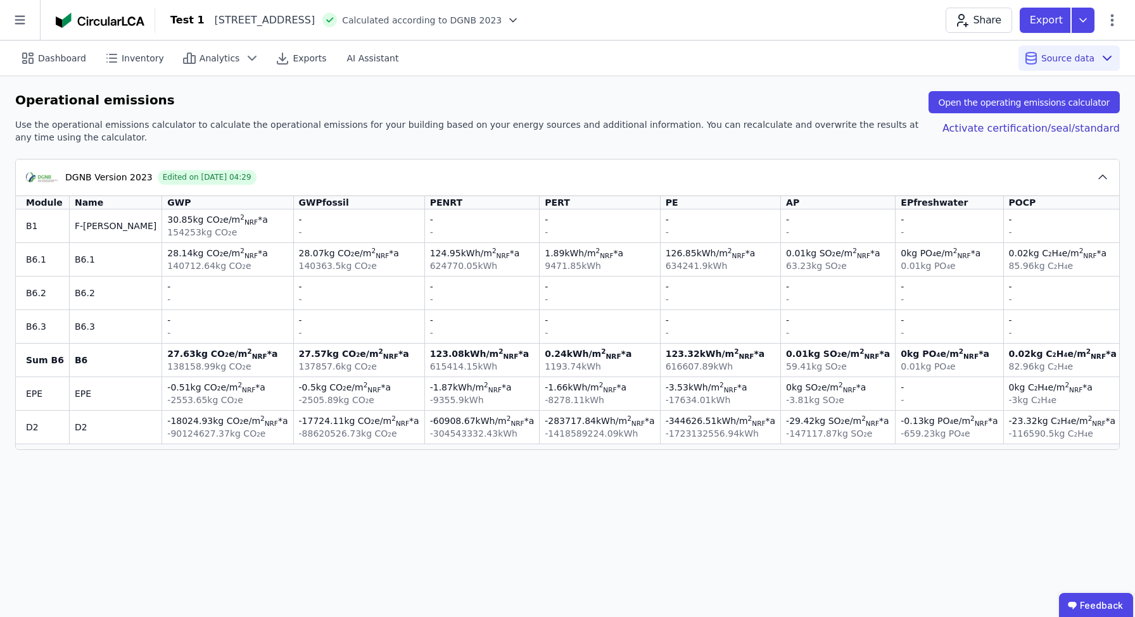
click at [204, 291] on div "-" at bounding box center [227, 286] width 120 height 13
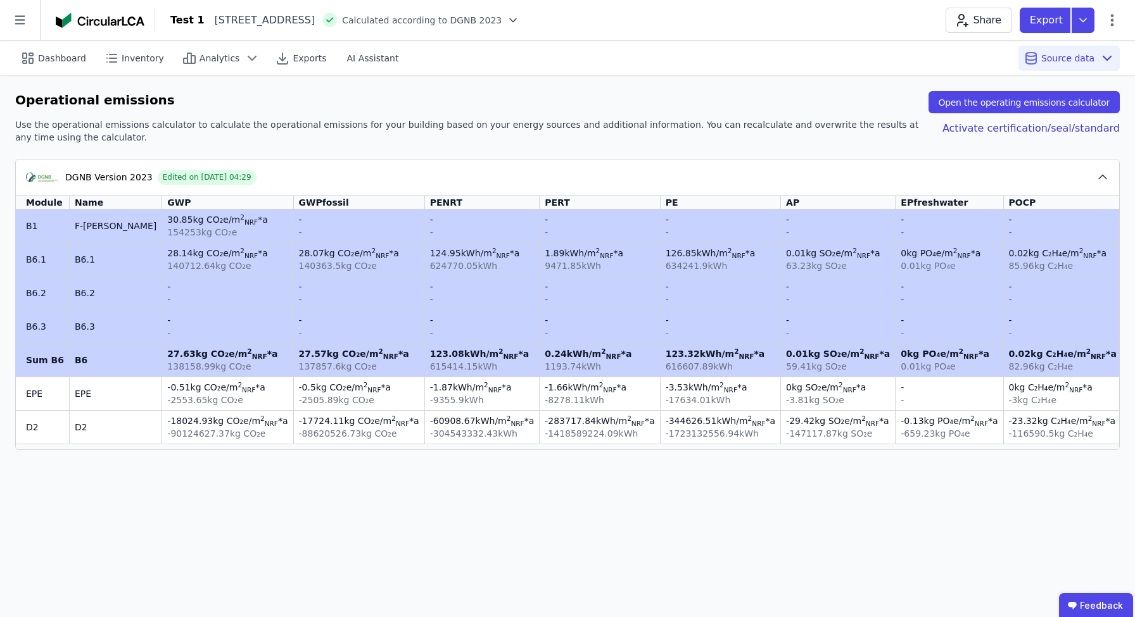
drag, startPoint x: 121, startPoint y: 227, endPoint x: 282, endPoint y: 361, distance: 209.9
click at [282, 361] on tbody "B1 F-Gase 30.85 kg CO₂e /m 2 NRF *a 154253 kg CO₂e - - - - - - - - - - - - - - …" at bounding box center [668, 327] width 1304 height 234
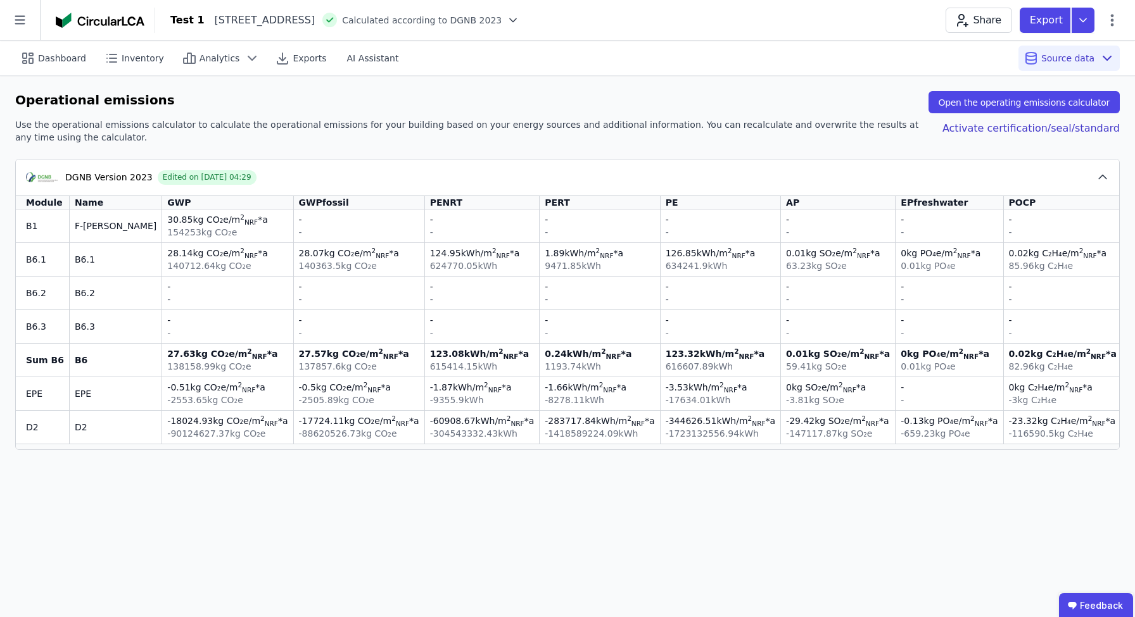
click at [167, 282] on div "-" at bounding box center [227, 286] width 120 height 13
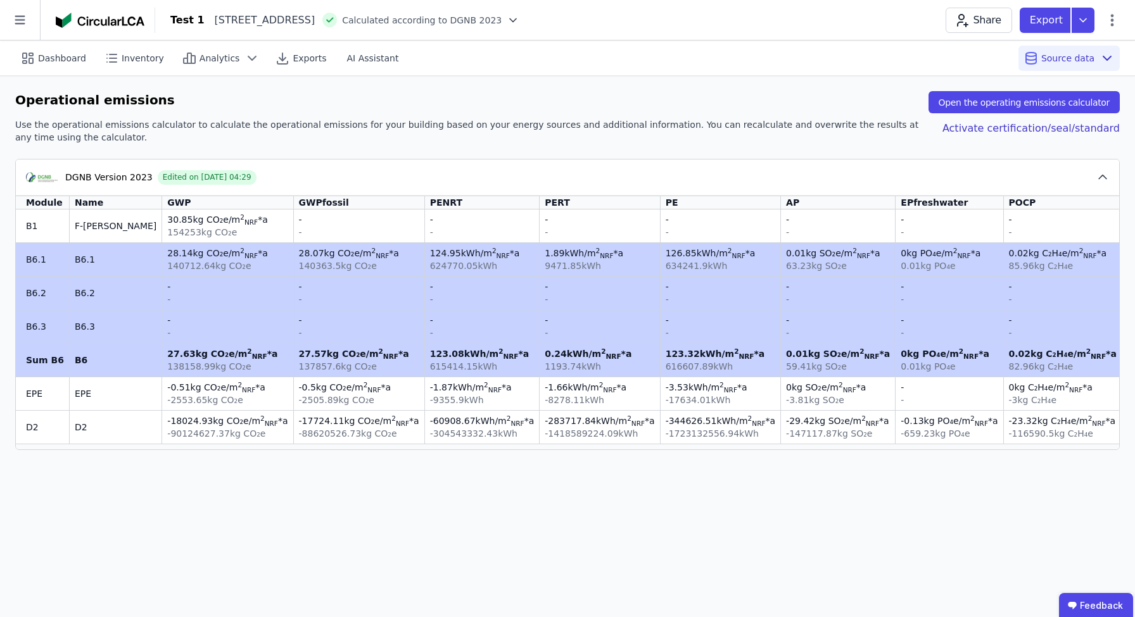
drag, startPoint x: 56, startPoint y: 263, endPoint x: 680, endPoint y: 356, distance: 630.5
click at [680, 356] on tbody "B1 F-Gase 30.85 kg CO₂e /m 2 NRF *a 154253 kg CO₂e - - - - - - - - - - - - - - …" at bounding box center [668, 327] width 1304 height 234
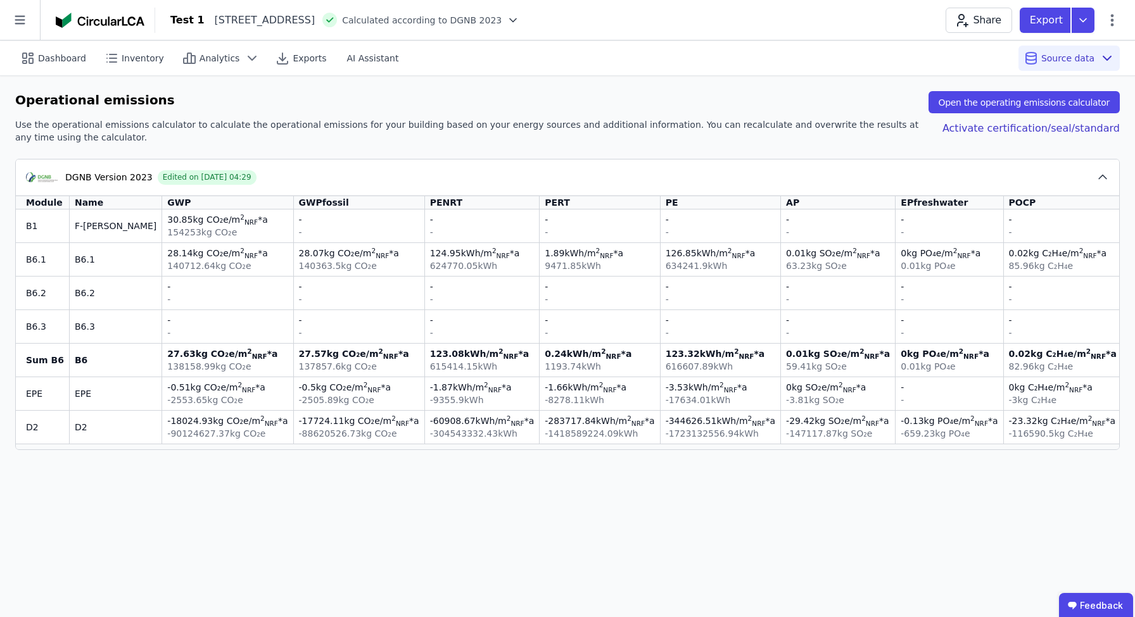
click at [176, 372] on div "138158.99 kg CO₂e" at bounding box center [227, 366] width 120 height 13
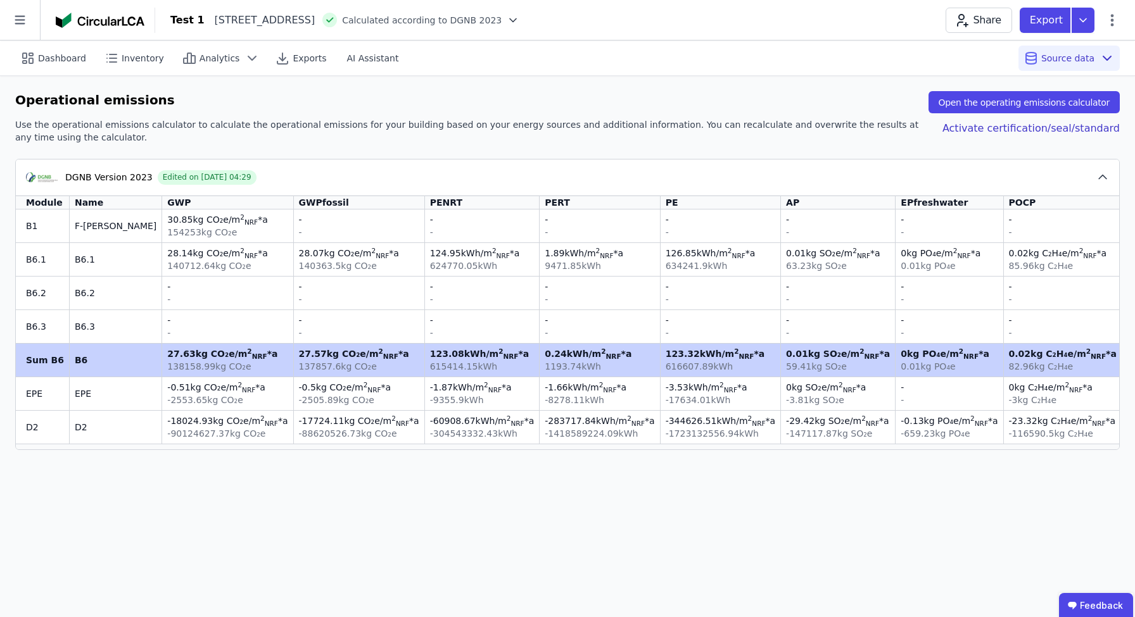
drag, startPoint x: 187, startPoint y: 368, endPoint x: 106, endPoint y: 365, distance: 81.7
click at [162, 365] on td "27.63 kg CO₂e /m 2 NRF *a 138158.99 kg CO₂e" at bounding box center [227, 360] width 131 height 34
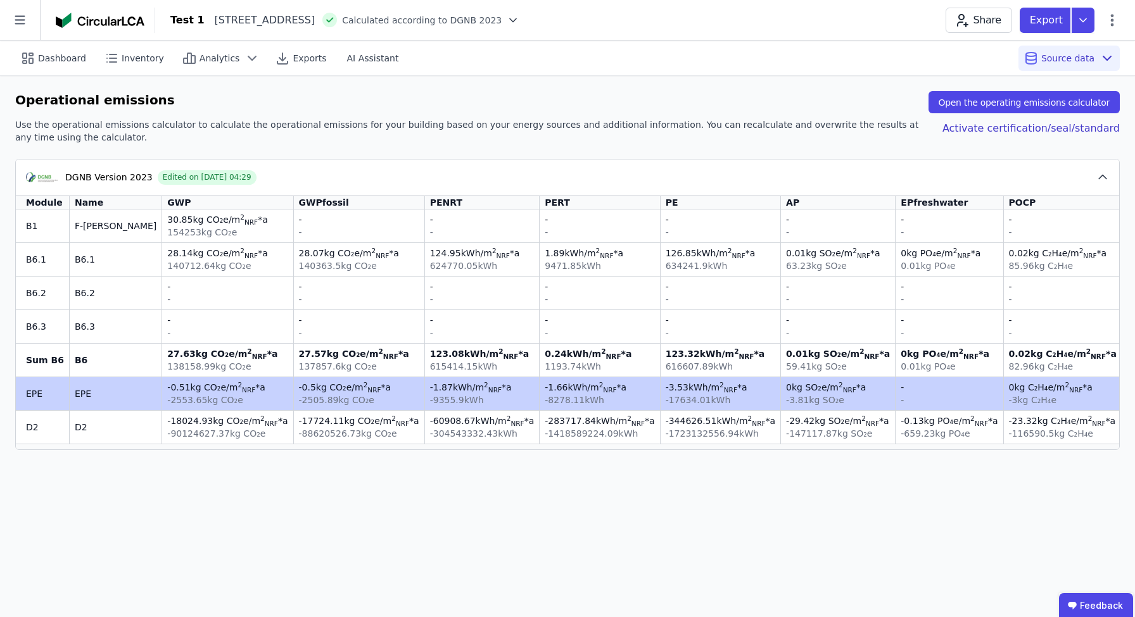
drag, startPoint x: 54, startPoint y: 388, endPoint x: 800, endPoint y: 397, distance: 745.9
click at [800, 397] on tr "EPE EPE -0.51 kg CO₂e /m 2 NRF *a -2553.65 kg CO₂e -0.5 kg CO₂e /m 2 NRF *a -25…" at bounding box center [668, 394] width 1304 height 34
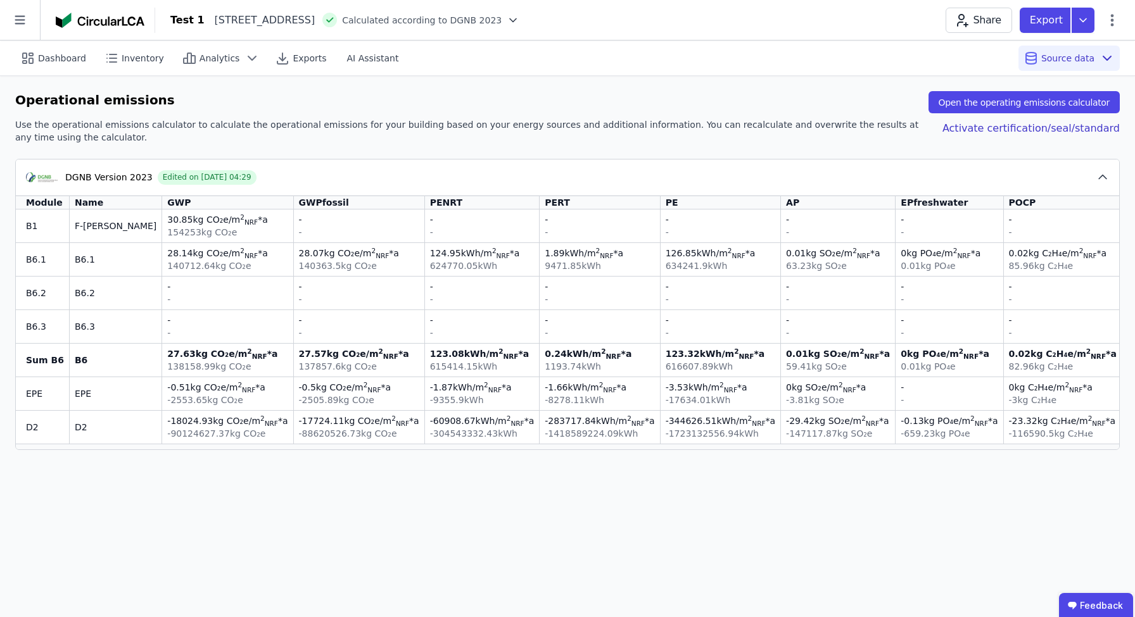
click at [213, 422] on span "kg CO₂e /m 2 NRF *a" at bounding box center [250, 421] width 75 height 10
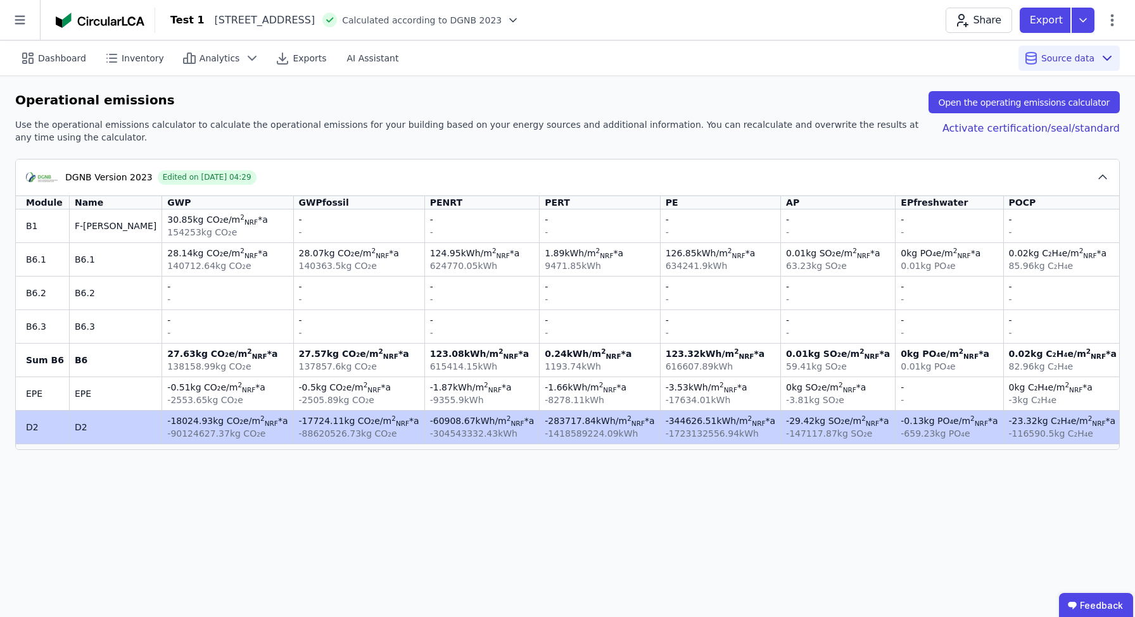
drag, startPoint x: 192, startPoint y: 428, endPoint x: 437, endPoint y: 438, distance: 245.2
click at [437, 438] on tr "D2 D2 -18024.93 kg CO₂e /m 2 NRF *a -90124627.37 kg CO₂e -17724.11 kg CO₂e /m 2…" at bounding box center [668, 427] width 1304 height 34
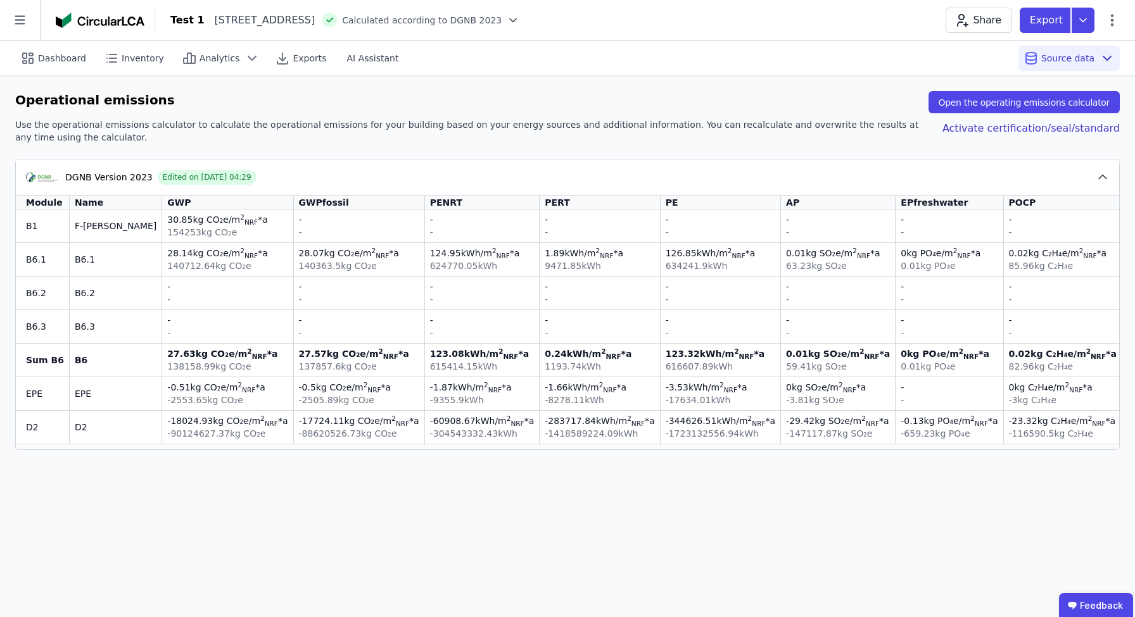
click at [167, 418] on div "-18024.93 kg CO₂e /m 2 NRF *a" at bounding box center [227, 421] width 120 height 13
drag, startPoint x: 251, startPoint y: 424, endPoint x: 393, endPoint y: 422, distance: 141.2
click at [391, 421] on tr "D2 D2 -18024.93 kg CO₂e /m 2 NRF *a -90124627.37 kg CO₂e -17724.11 kg CO₂e /m 2…" at bounding box center [668, 427] width 1304 height 34
drag, startPoint x: 464, startPoint y: 427, endPoint x: 503, endPoint y: 426, distance: 39.3
click at [503, 426] on tr "D2 D2 -18024.93 kg CO₂e /m 2 NRF *a -90124627.37 kg CO₂e -17724.11 kg CO₂e /m 2…" at bounding box center [668, 427] width 1304 height 34
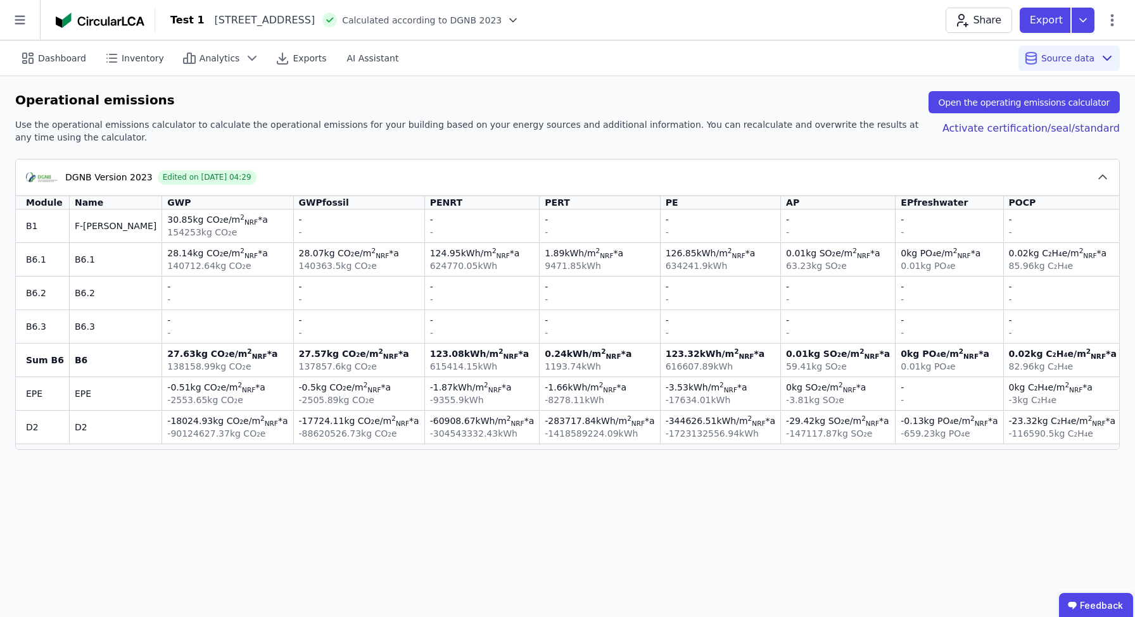
click at [539, 440] on td "-283717.84 kWh /m 2 NRF *a -1418589224.09 kWh" at bounding box center [599, 427] width 120 height 34
drag, startPoint x: 110, startPoint y: 225, endPoint x: 192, endPoint y: 229, distance: 83.0
click at [192, 229] on td "30.85 kg CO₂e /m 2 NRF *a 154253 kg CO₂e" at bounding box center [227, 226] width 131 height 33
click at [430, 294] on div "-" at bounding box center [482, 299] width 104 height 13
click at [85, 259] on div "B6.1" at bounding box center [116, 259] width 82 height 13
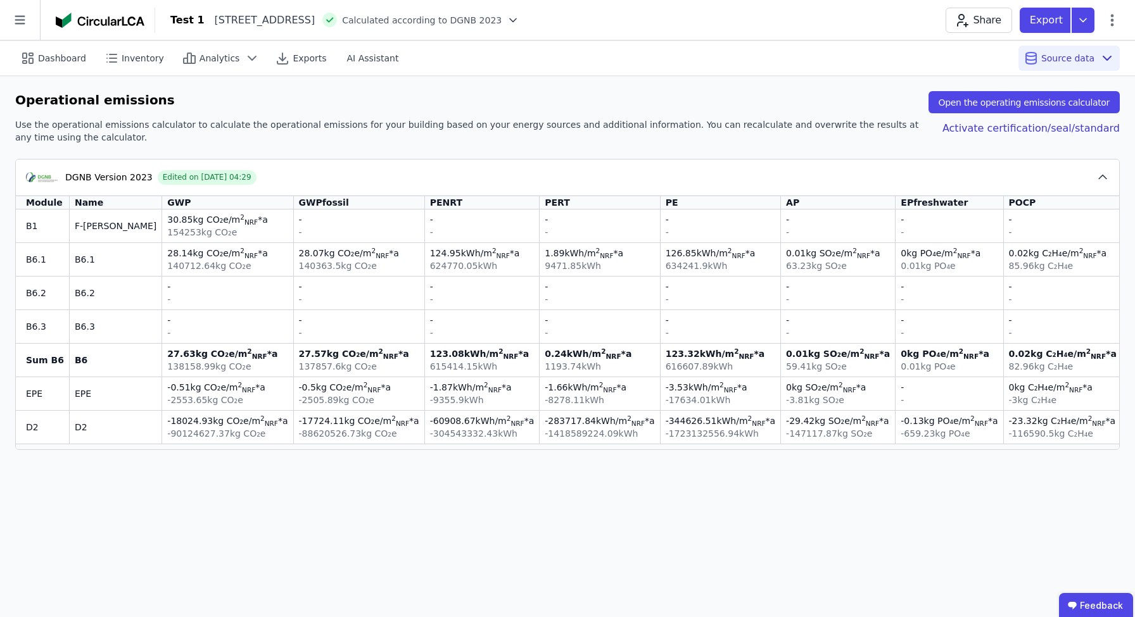
click at [85, 259] on div "B6.1" at bounding box center [116, 259] width 82 height 13
click at [82, 289] on div "B6.2" at bounding box center [116, 293] width 82 height 13
click at [80, 320] on td "B6.3" at bounding box center [116, 327] width 92 height 34
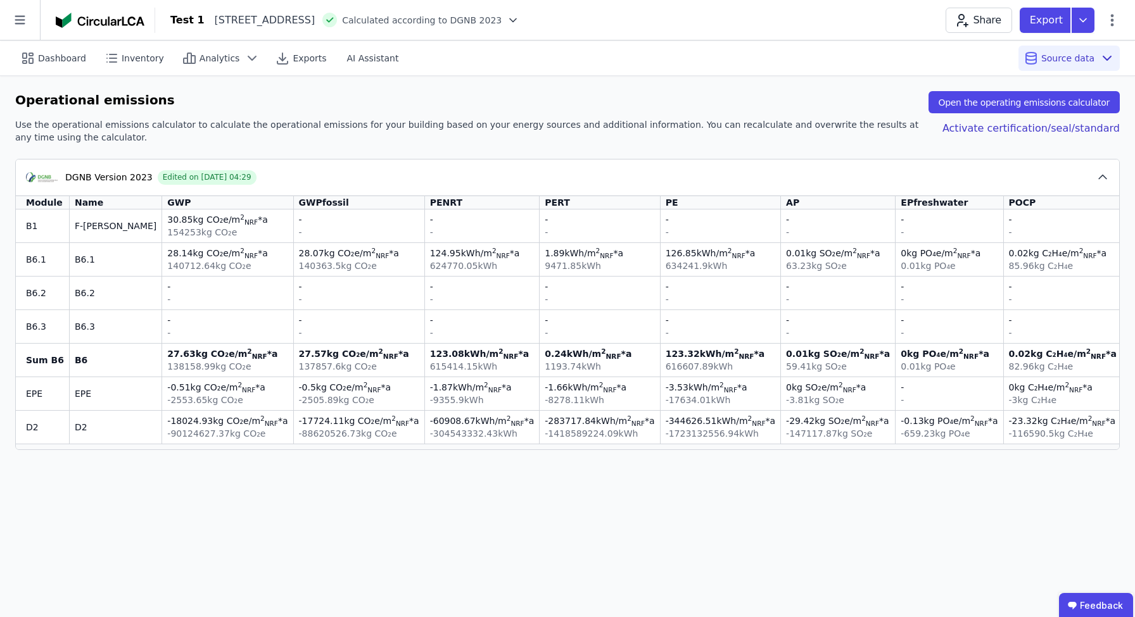
click at [80, 320] on td "B6.3" at bounding box center [116, 327] width 92 height 34
click at [501, 19] on span "Calculated according to DGNB 2023" at bounding box center [422, 20] width 160 height 13
click at [516, 22] on icon at bounding box center [513, 19] width 6 height 3
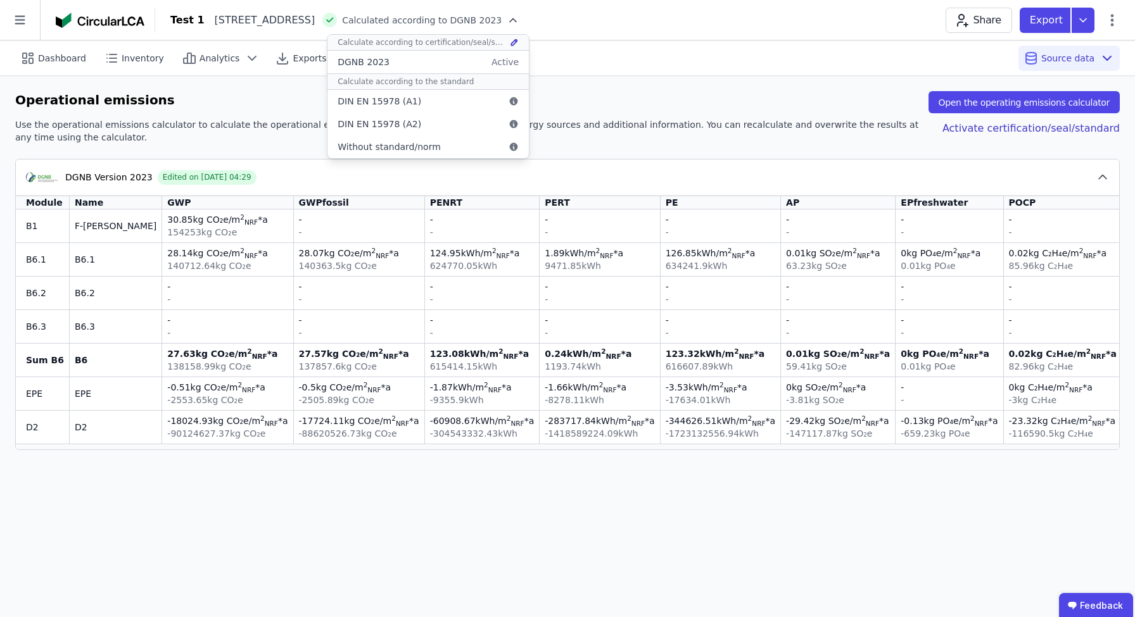
click at [519, 44] on icon at bounding box center [514, 42] width 9 height 10
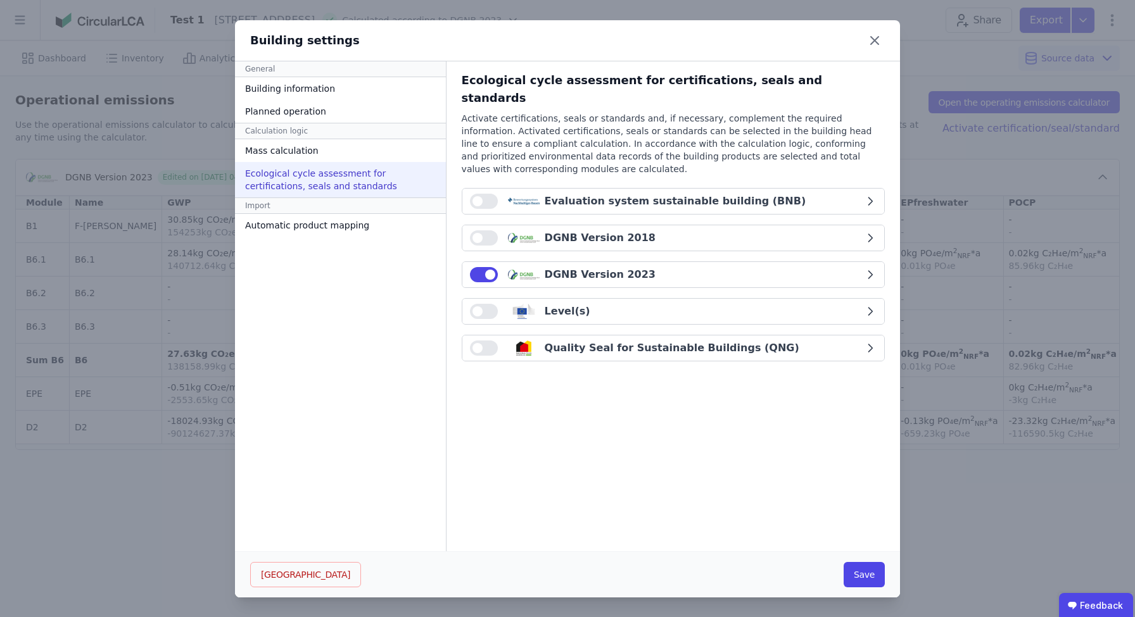
click at [475, 230] on button "button" at bounding box center [484, 237] width 28 height 15
click at [575, 230] on div "DGNB Version 2018" at bounding box center [599, 237] width 111 height 15
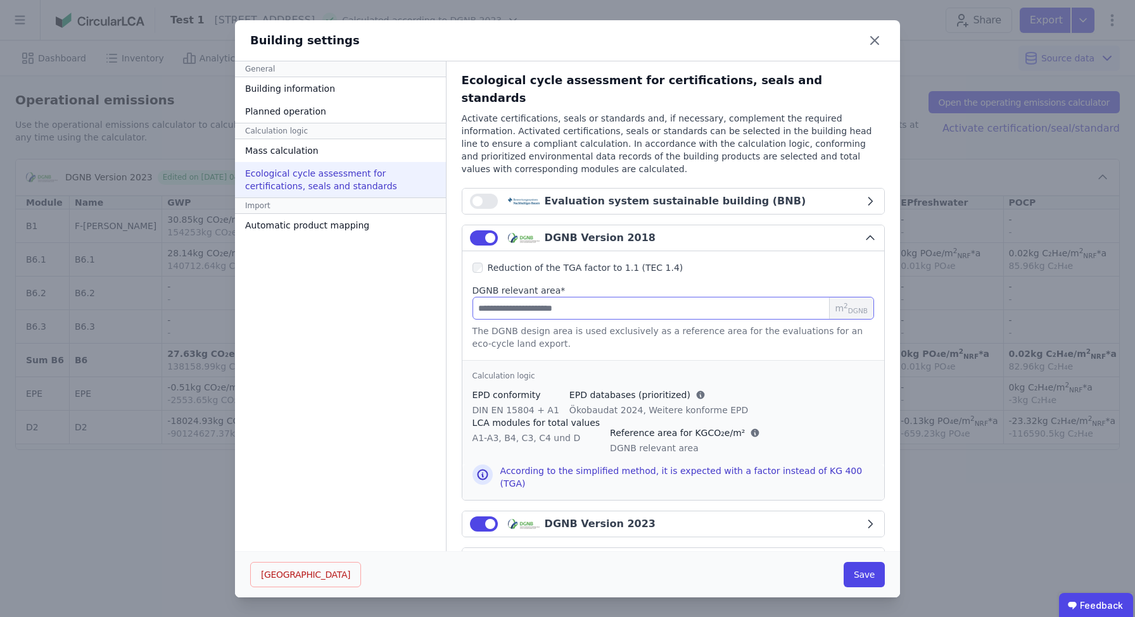
click at [572, 297] on input "number" at bounding box center [672, 308] width 401 height 23
type input "**"
click at [846, 579] on button "Save" at bounding box center [863, 574] width 41 height 25
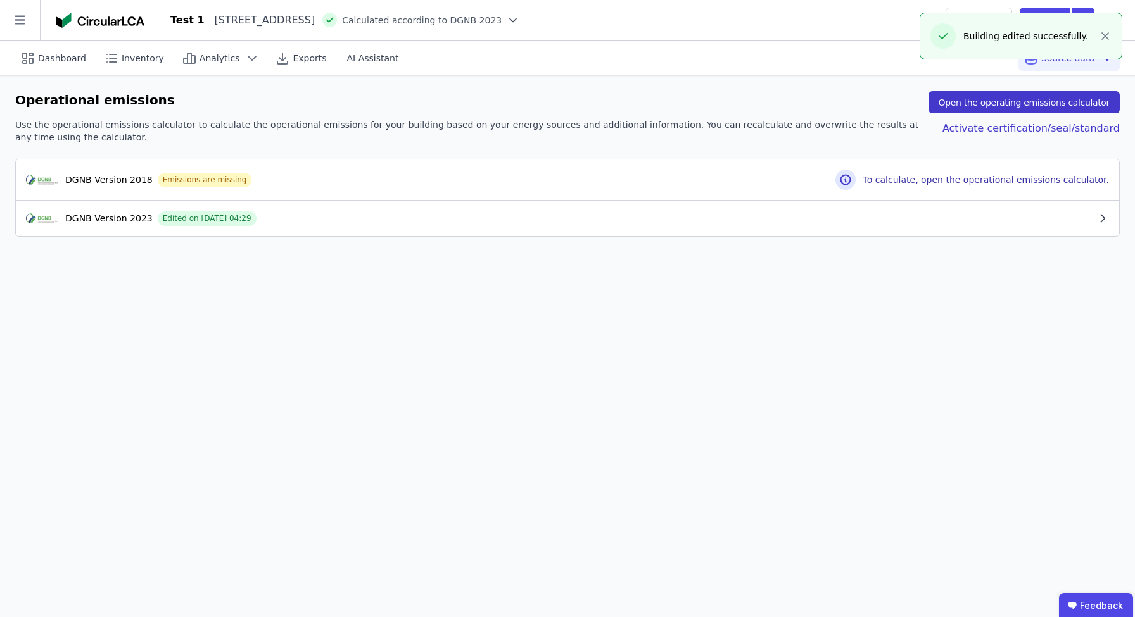
click at [999, 109] on button "Open the operating emissions calculator" at bounding box center [1023, 102] width 191 height 22
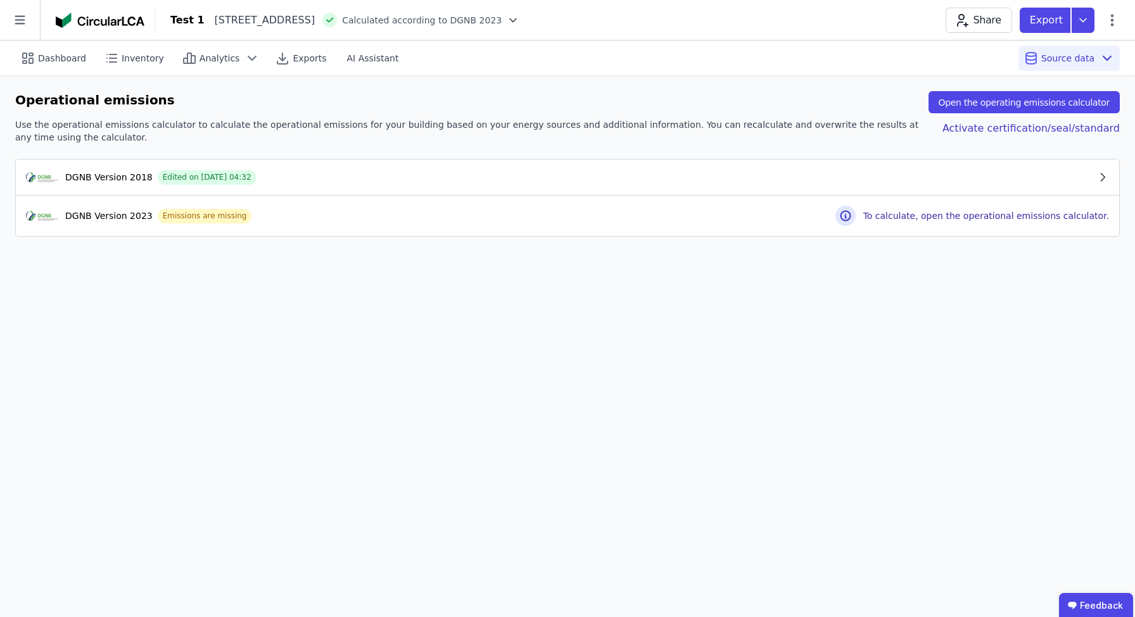
click at [541, 183] on div "DGNB Version 2018 Edited on 07.10.2025 04:32" at bounding box center [561, 177] width 1070 height 15
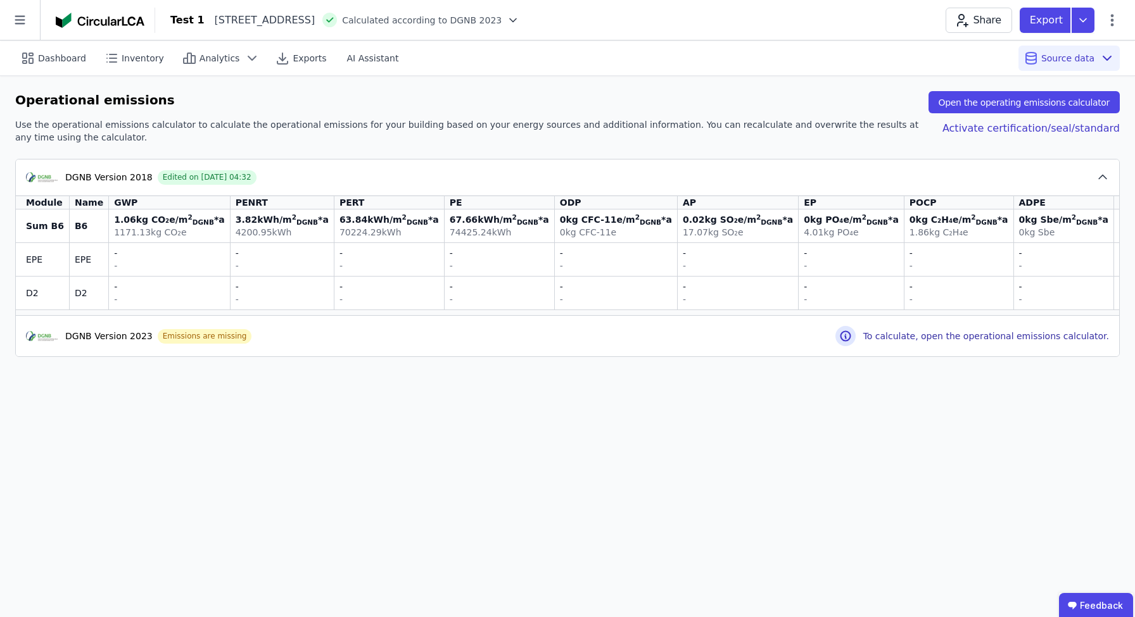
drag, startPoint x: 122, startPoint y: 223, endPoint x: 182, endPoint y: 222, distance: 59.5
click at [146, 222] on td "1.06 kg CO₂e /m 2 DGNB *a 1171.13 kg CO₂e" at bounding box center [169, 226] width 121 height 33
click at [310, 228] on div "4200.95 kWh" at bounding box center [282, 232] width 93 height 13
click at [359, 436] on div "Dashboard Inventory Analytics Exports AI Assistant Source data Operational emis…" at bounding box center [567, 329] width 1135 height 577
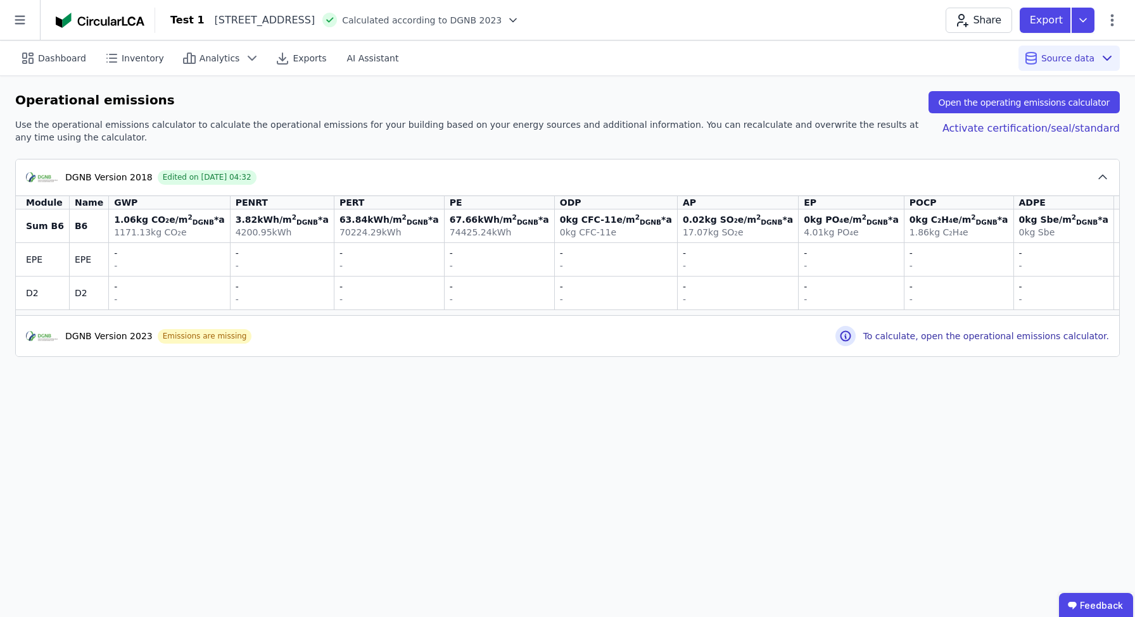
click at [519, 18] on icon at bounding box center [512, 20] width 13 height 13
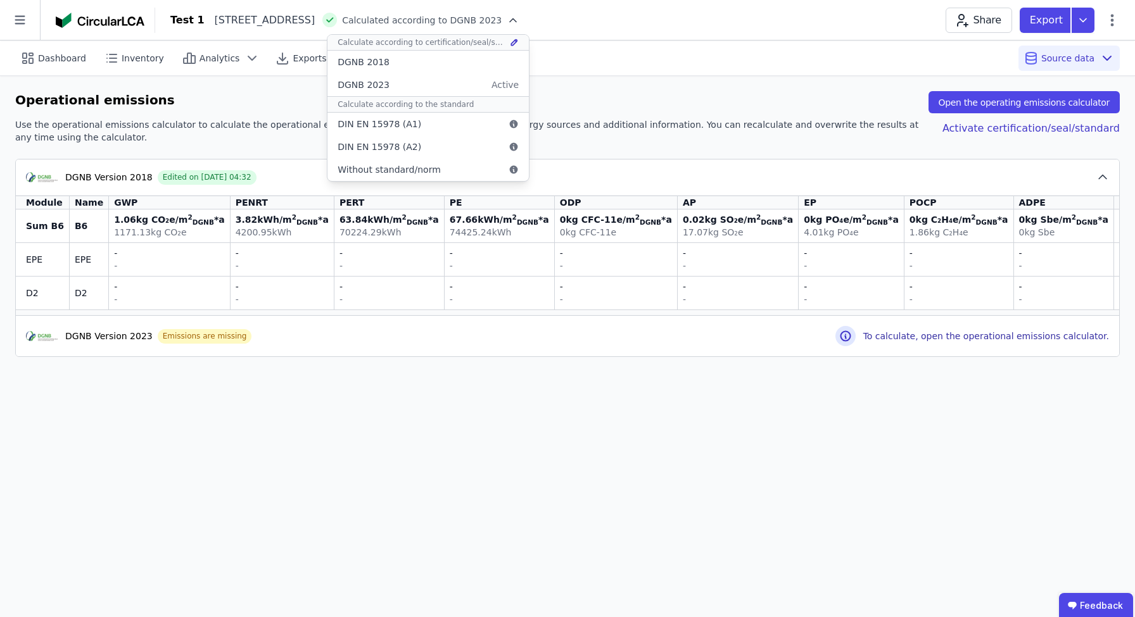
click at [639, 30] on div "Test 1 Rollbergstraße 28A 12053 Berlin DE Calculated according to DGNB 2023 Cal…" at bounding box center [644, 20] width 979 height 25
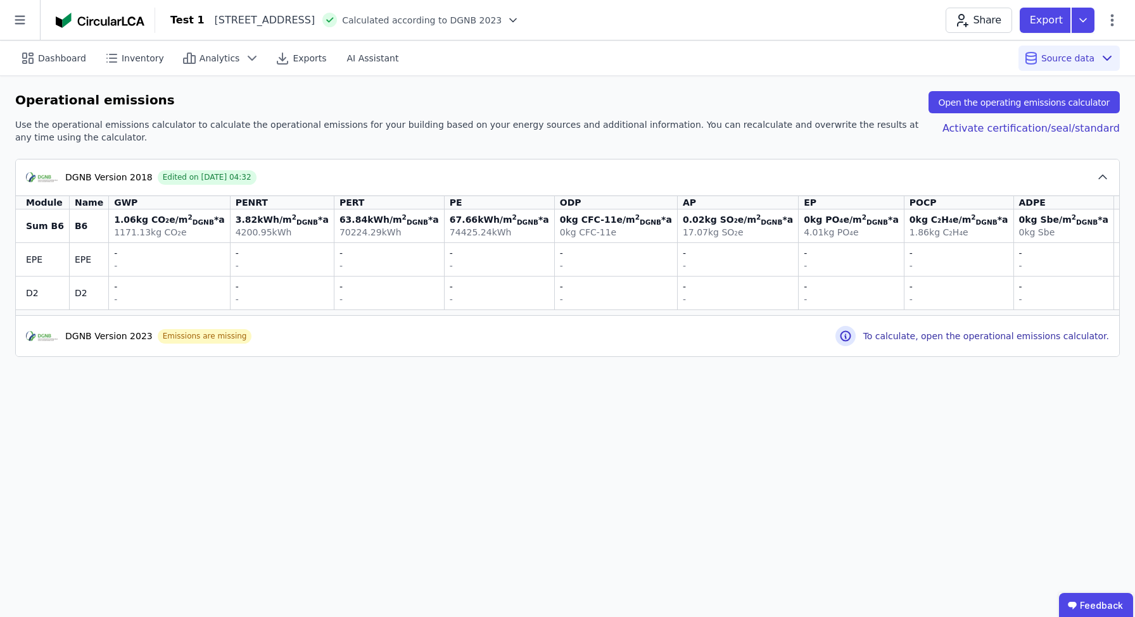
click at [519, 17] on icon at bounding box center [512, 20] width 13 height 13
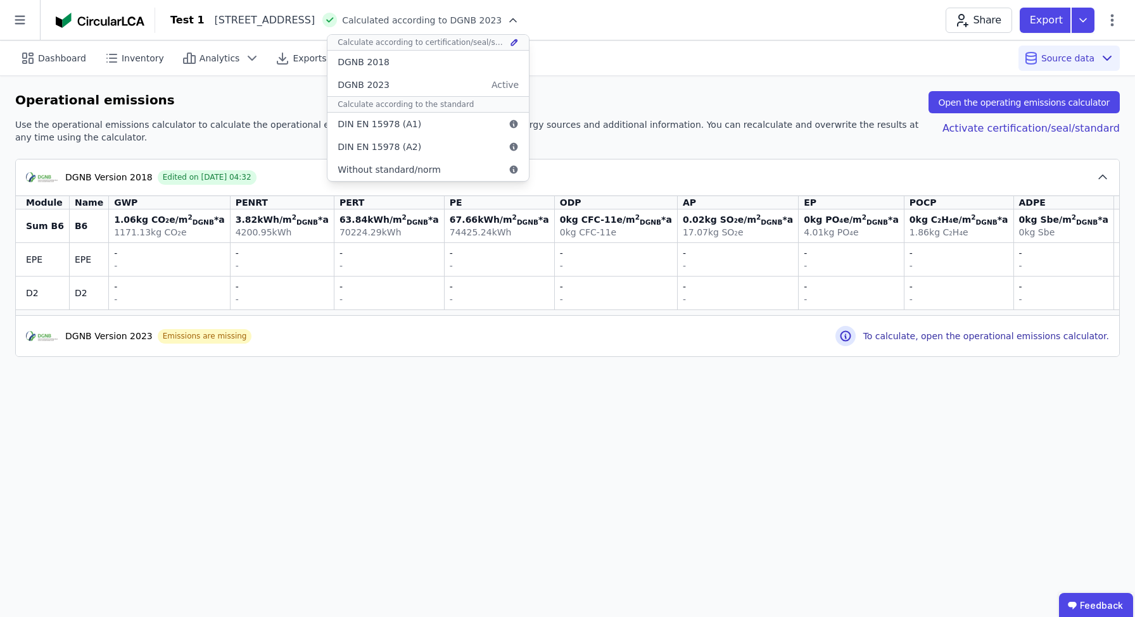
click at [517, 44] on icon at bounding box center [514, 42] width 6 height 6
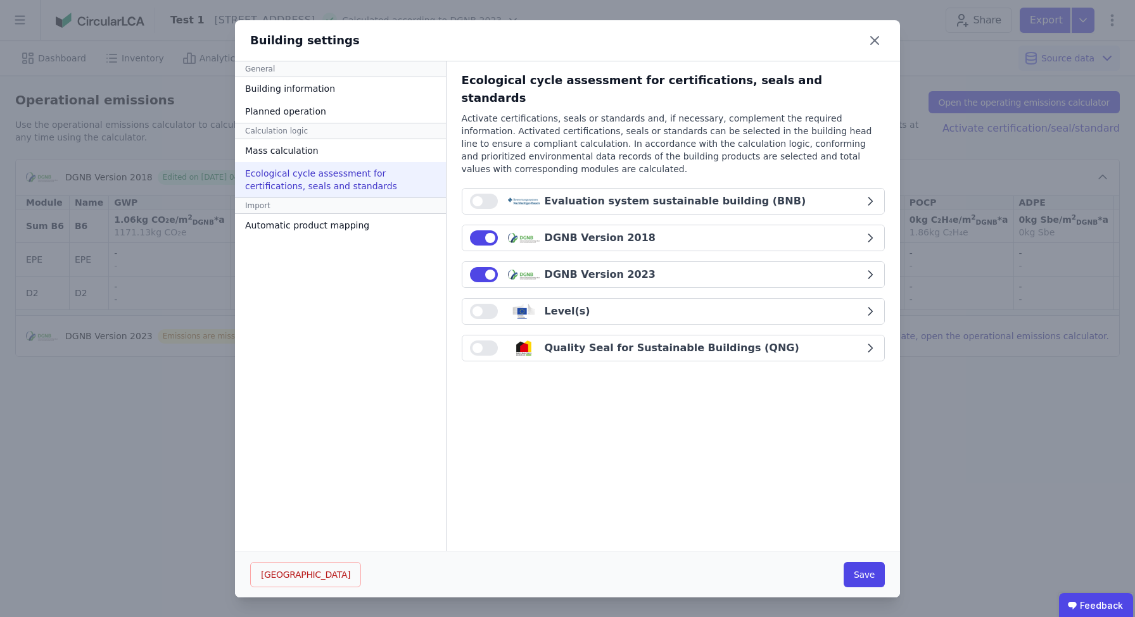
click at [684, 194] on div "Evaluation system sustainable building (BNB)" at bounding box center [674, 201] width 261 height 15
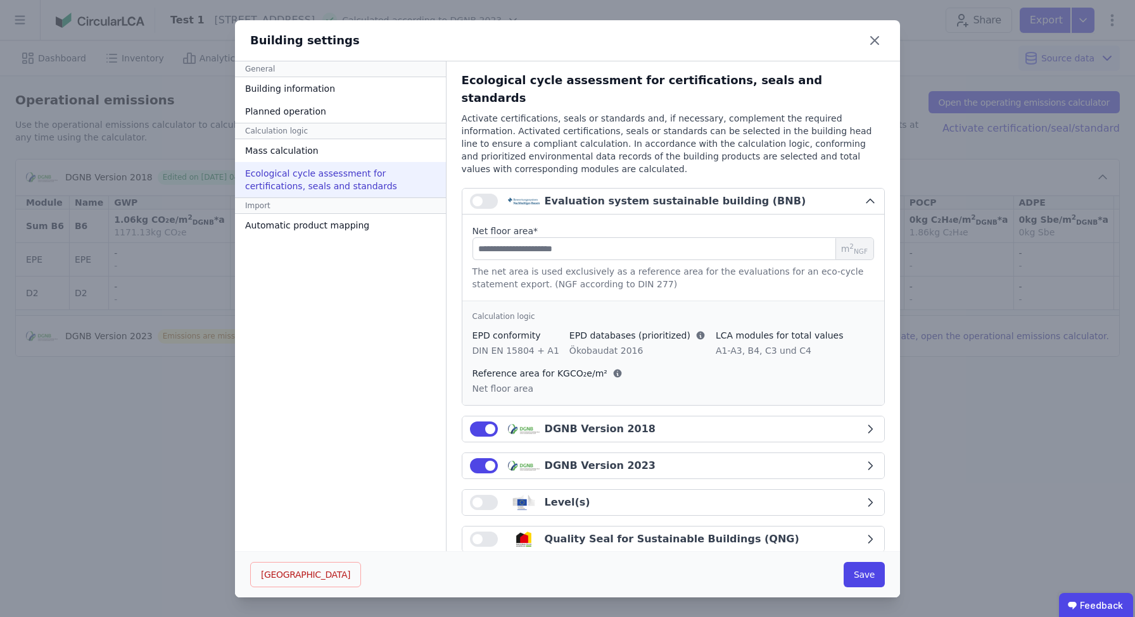
click at [717, 194] on div "Evaluation system sustainable building (BNB)" at bounding box center [674, 201] width 261 height 15
click at [618, 422] on div "DGNB Version 2018" at bounding box center [599, 429] width 111 height 15
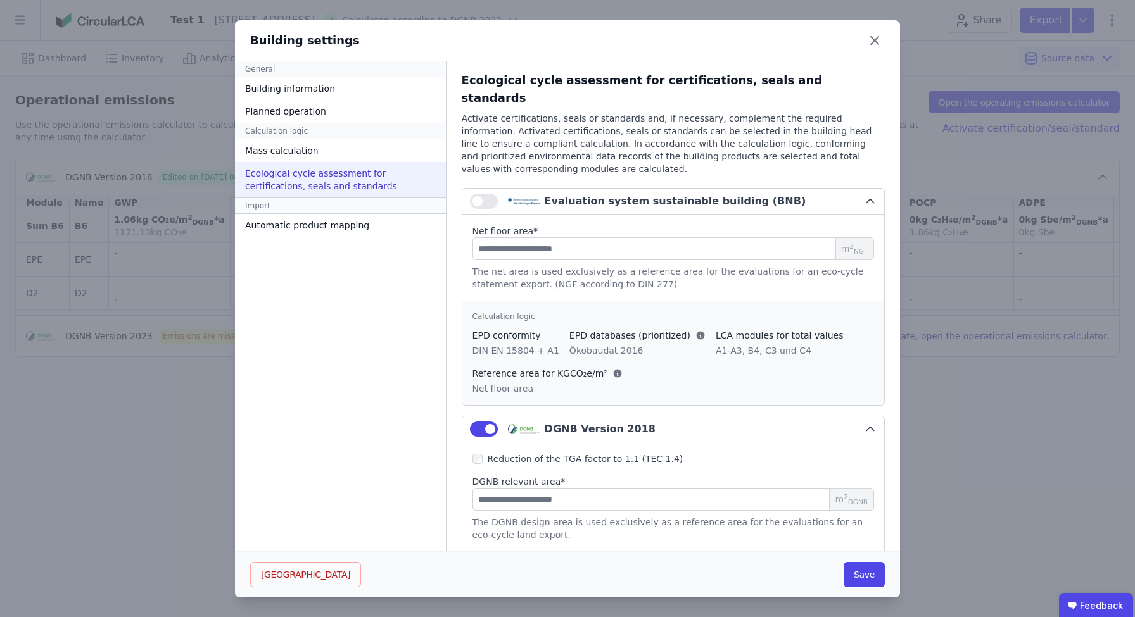
click at [620, 422] on div "DGNB Version 2018" at bounding box center [599, 429] width 111 height 15
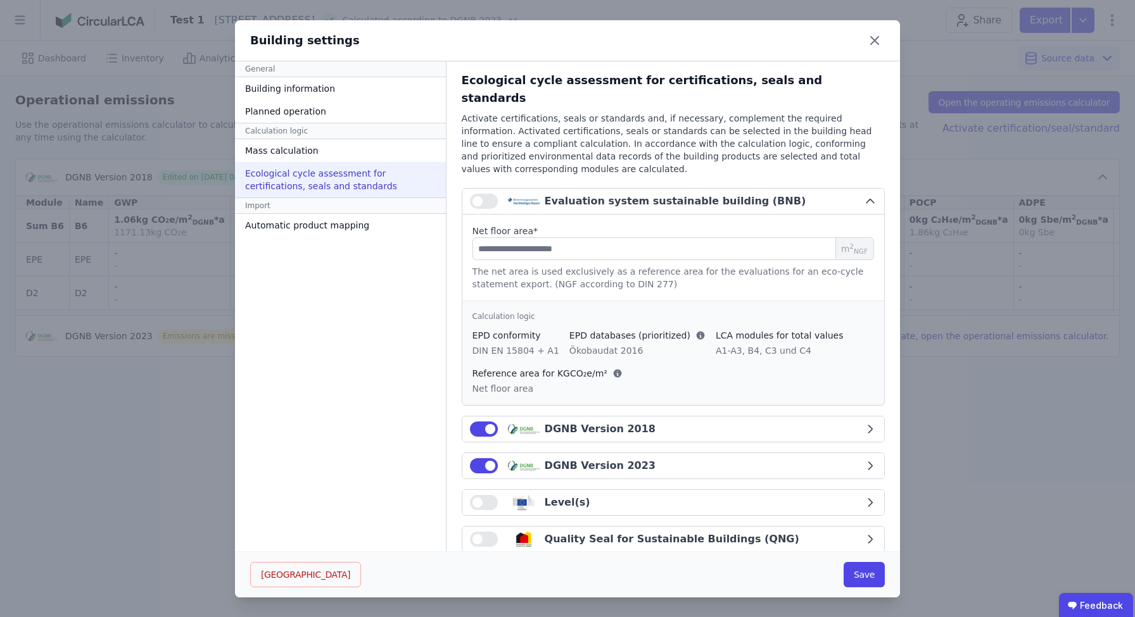
click at [620, 458] on div "DGNB Version 2023" at bounding box center [599, 465] width 111 height 15
select select "*"
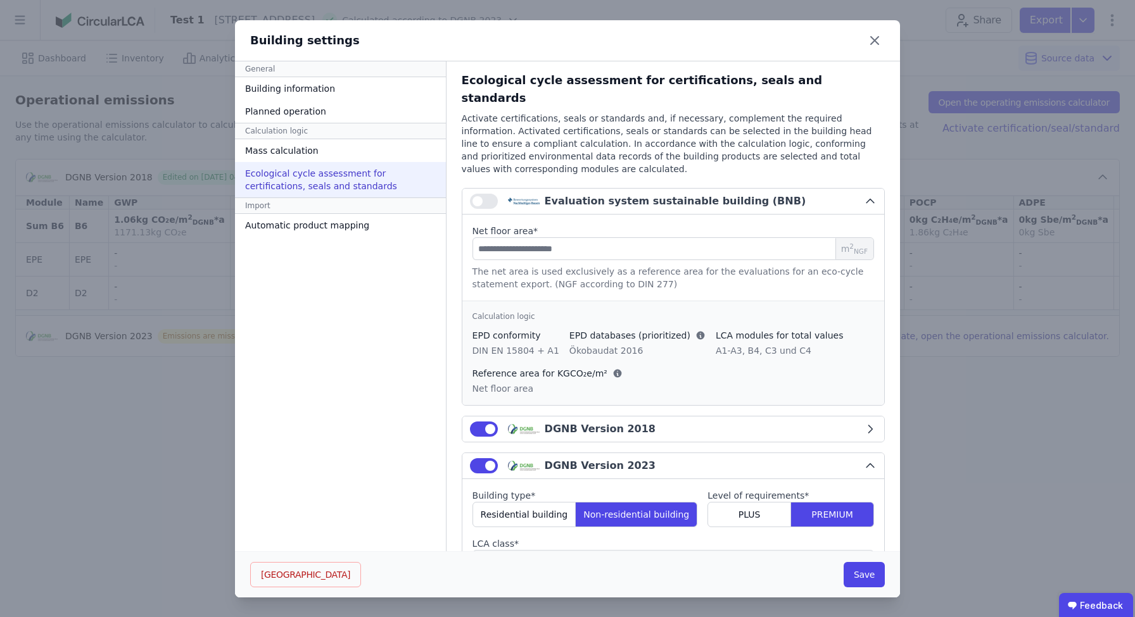
click at [621, 458] on div "DGNB Version 2023" at bounding box center [599, 465] width 111 height 15
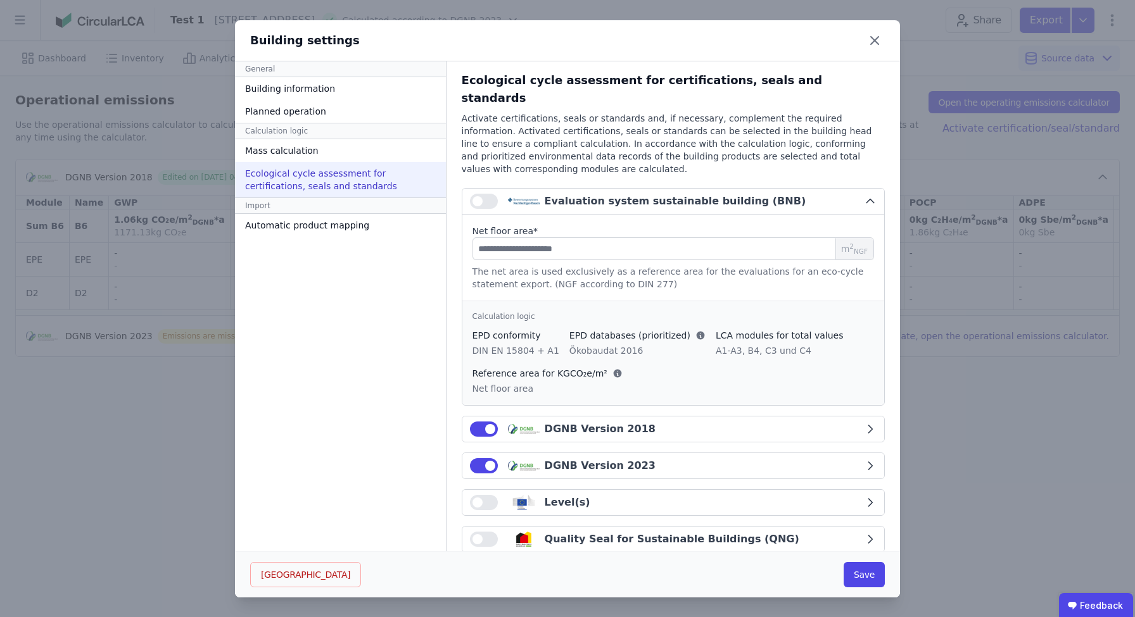
click at [630, 194] on div "Evaluation system sustainable building (BNB)" at bounding box center [674, 201] width 261 height 15
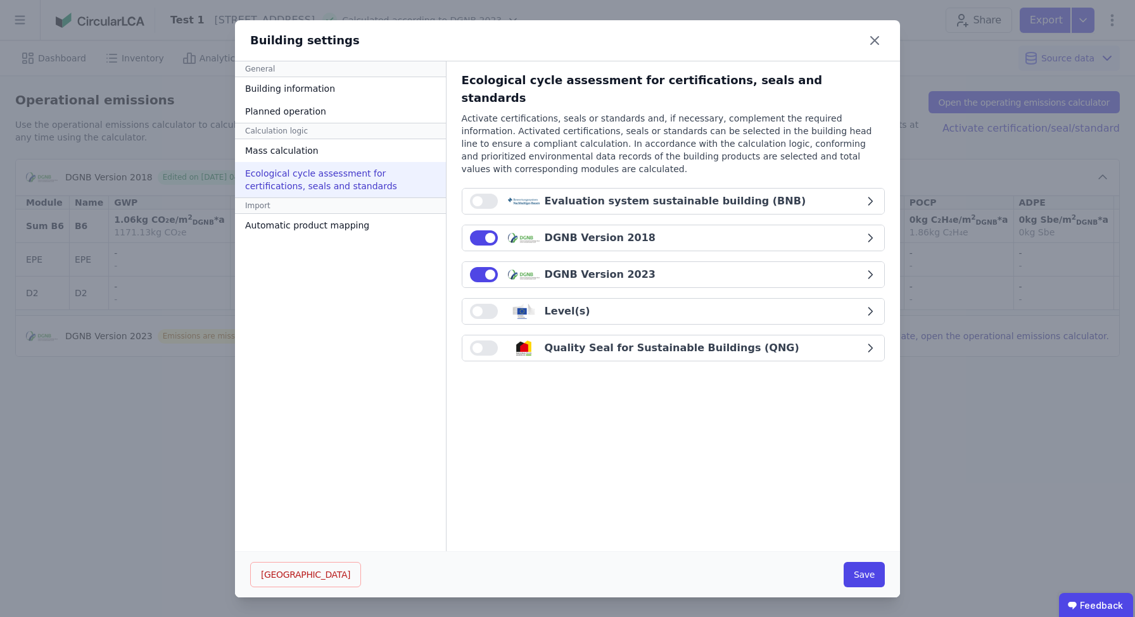
click at [605, 304] on div "Level(s)" at bounding box center [667, 311] width 394 height 15
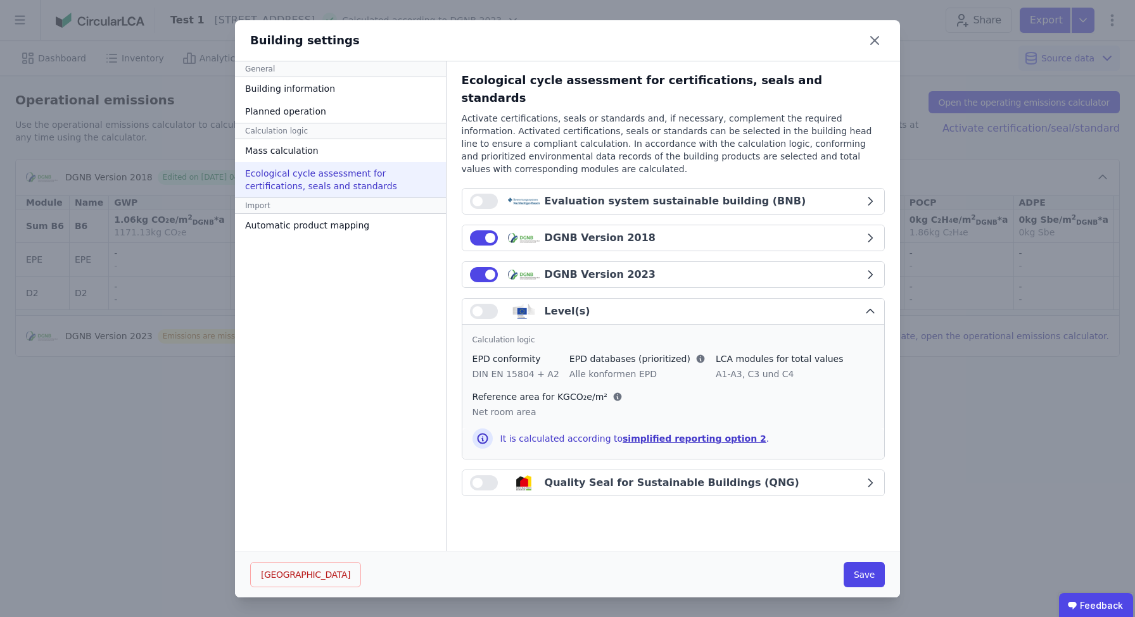
click at [654, 475] on div "Quality Seal for Sustainable Buildings (QNG)" at bounding box center [671, 482] width 255 height 15
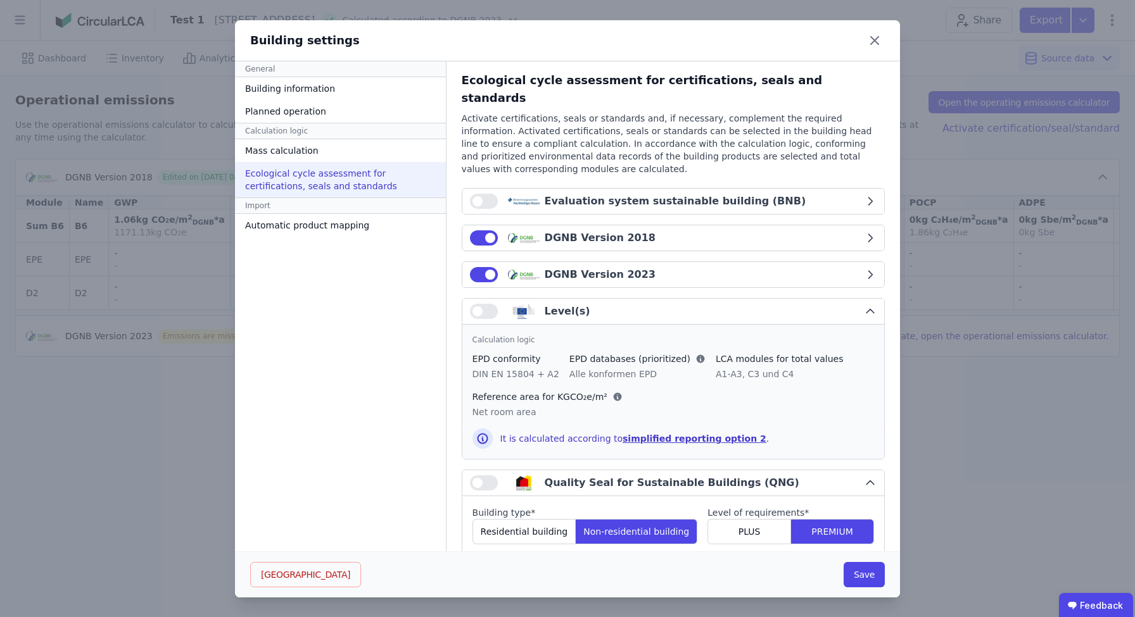
scroll to position [156, 0]
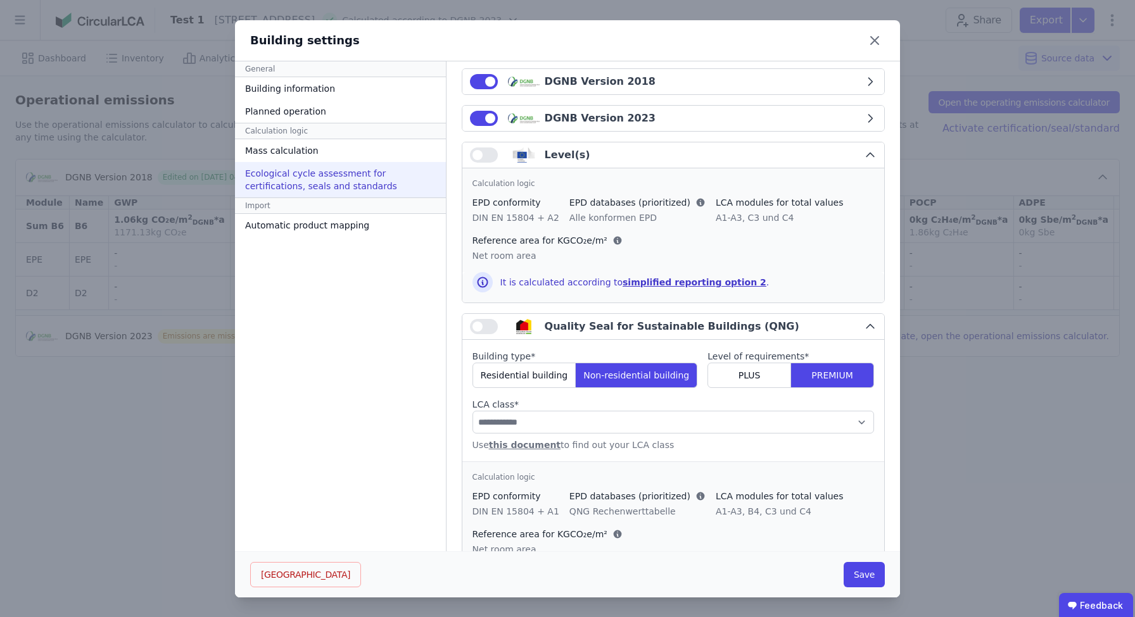
drag, startPoint x: 566, startPoint y: 308, endPoint x: 691, endPoint y: 308, distance: 124.7
click at [668, 319] on div "Quality Seal for Sustainable Buildings (QNG)" at bounding box center [671, 326] width 255 height 15
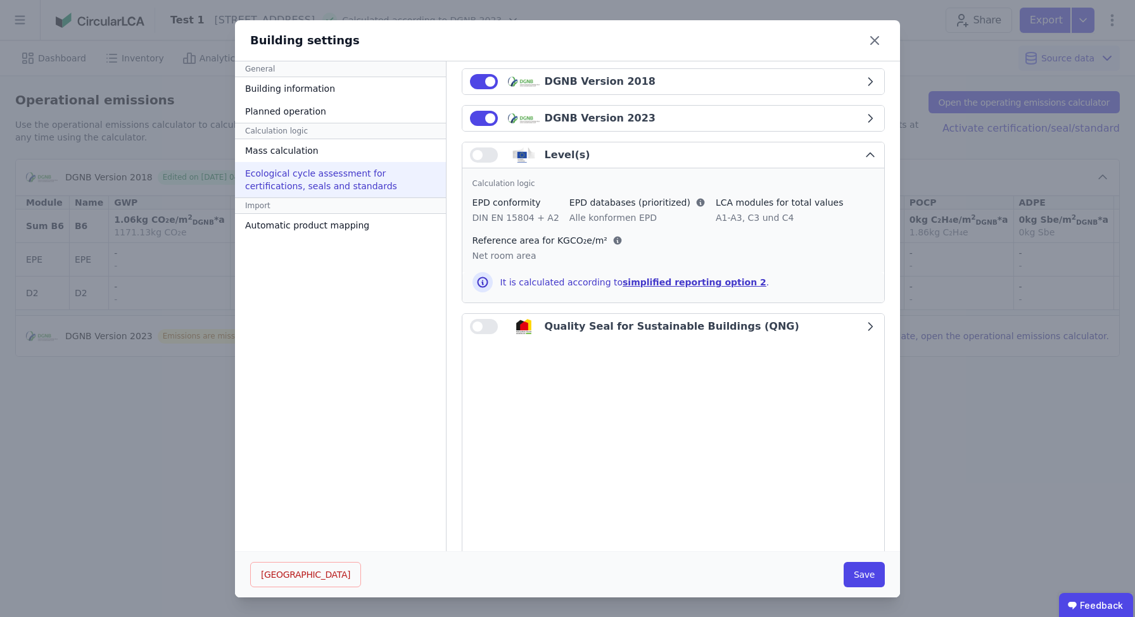
scroll to position [0, 0]
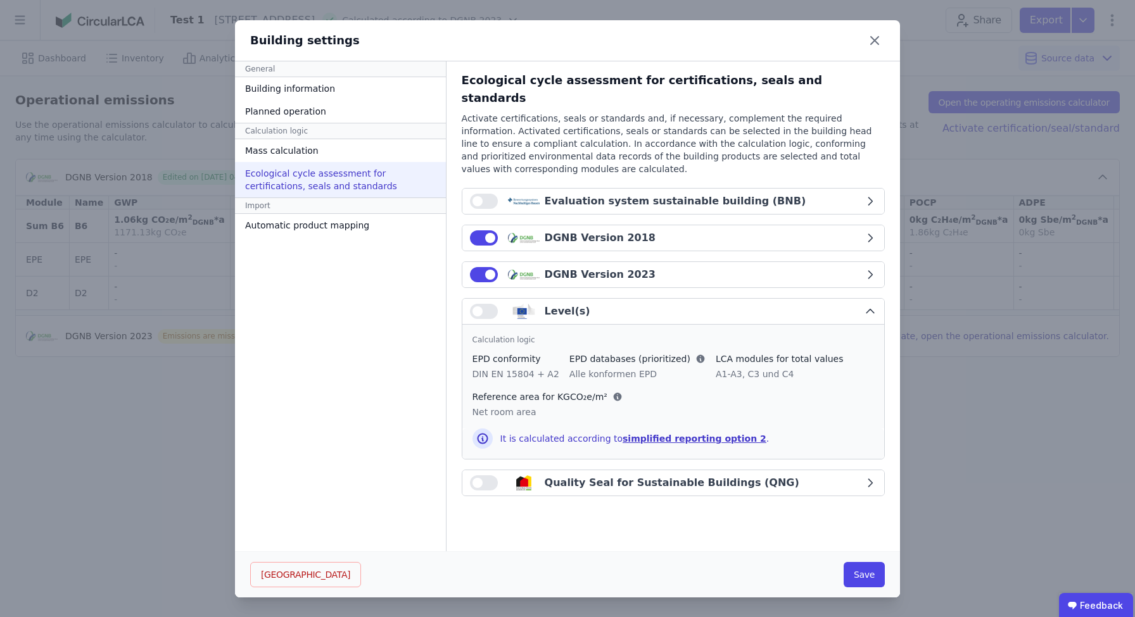
click at [693, 325] on div "Calculation logic EPD conformity DIN EN 15804 + A2 EPD databases (prioritized) …" at bounding box center [673, 377] width 422 height 104
click at [614, 475] on div "Quality Seal for Sustainable Buildings (QNG)" at bounding box center [671, 482] width 255 height 15
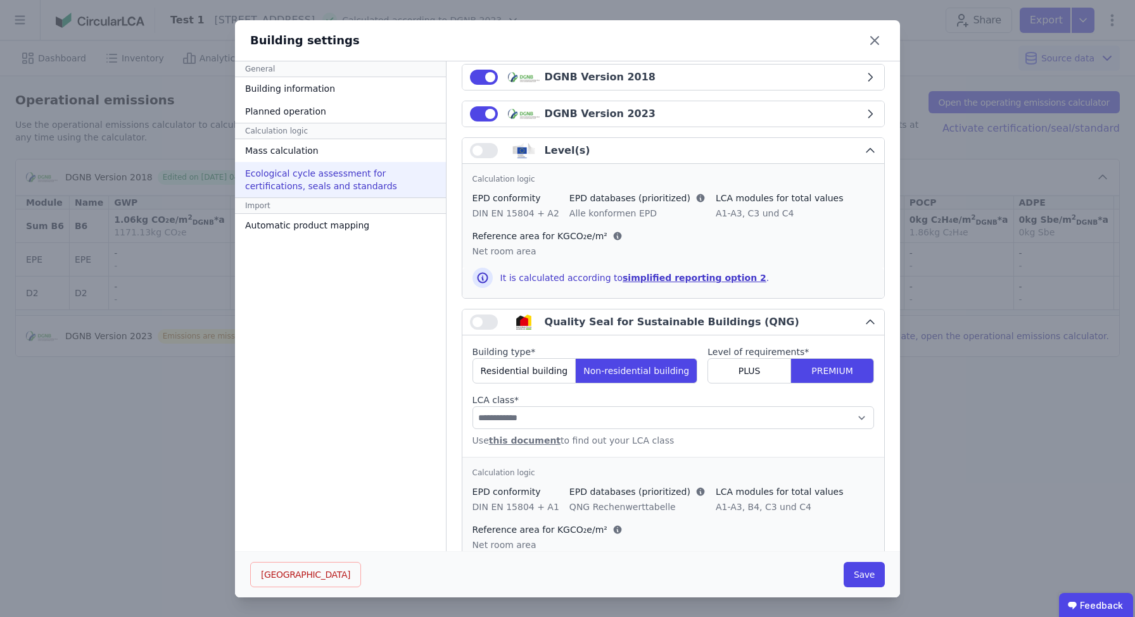
scroll to position [158, 0]
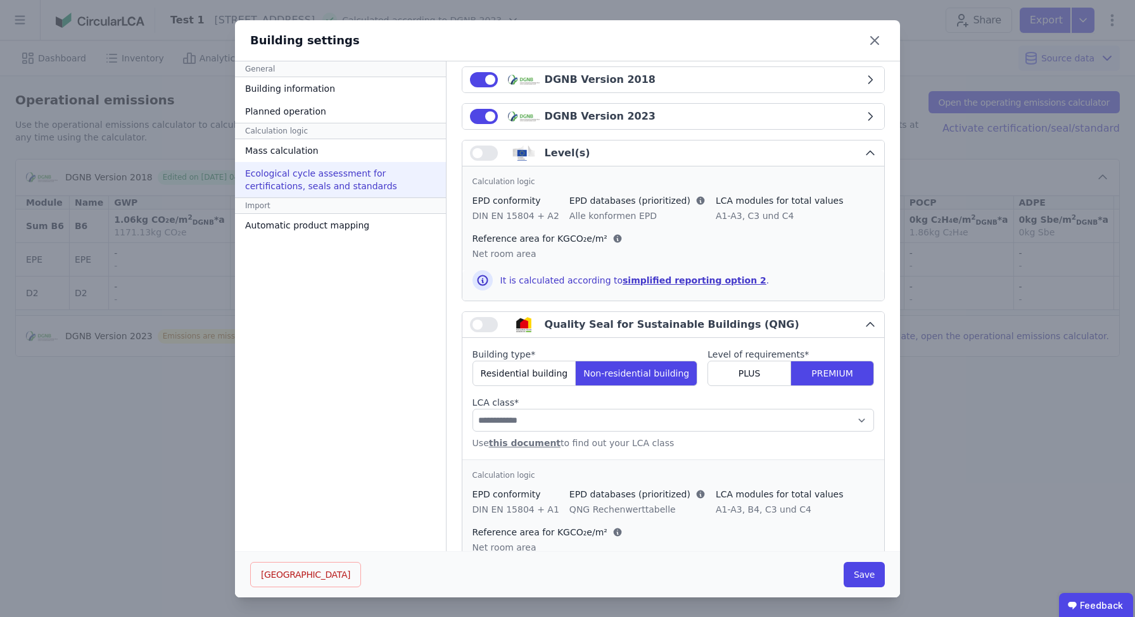
click at [629, 146] on div "Level(s)" at bounding box center [667, 153] width 394 height 15
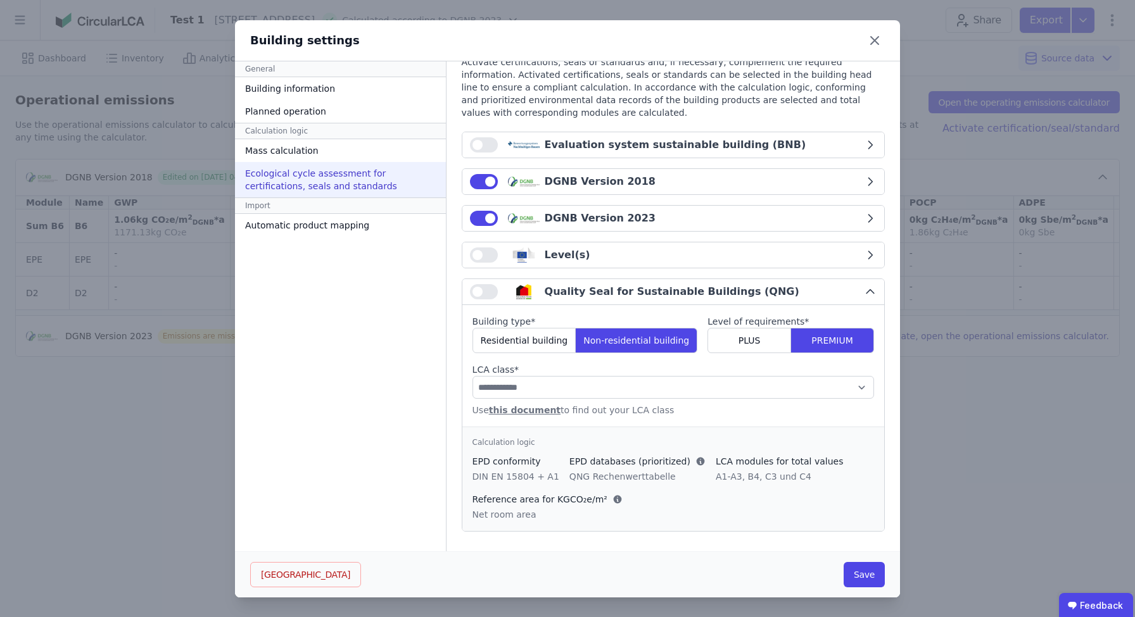
scroll to position [39, 0]
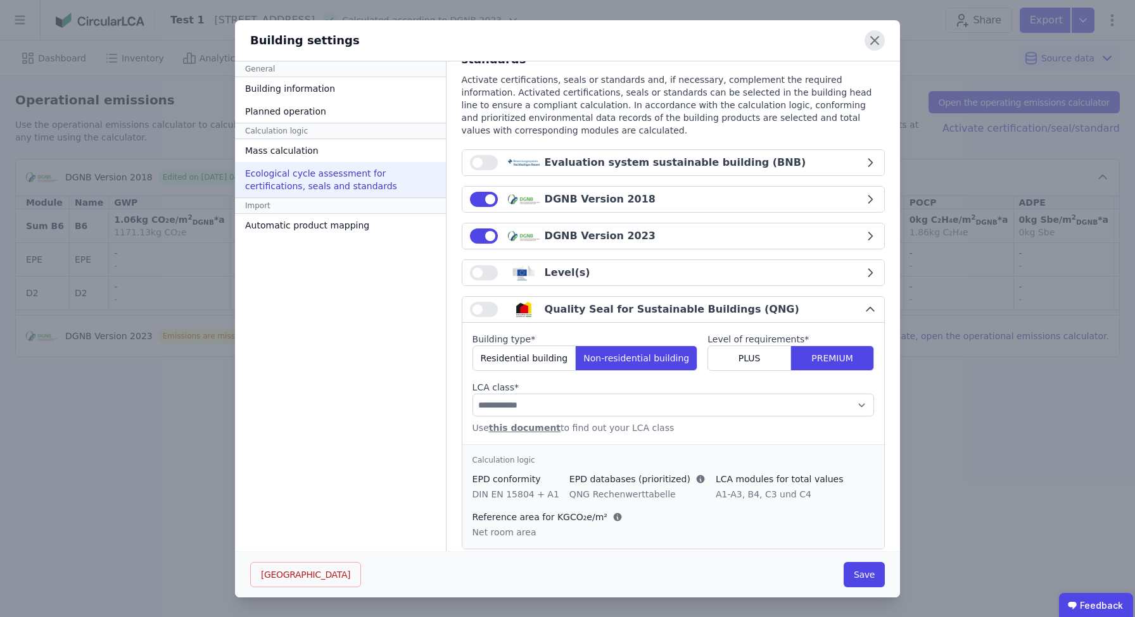
click at [873, 46] on icon at bounding box center [874, 40] width 20 height 20
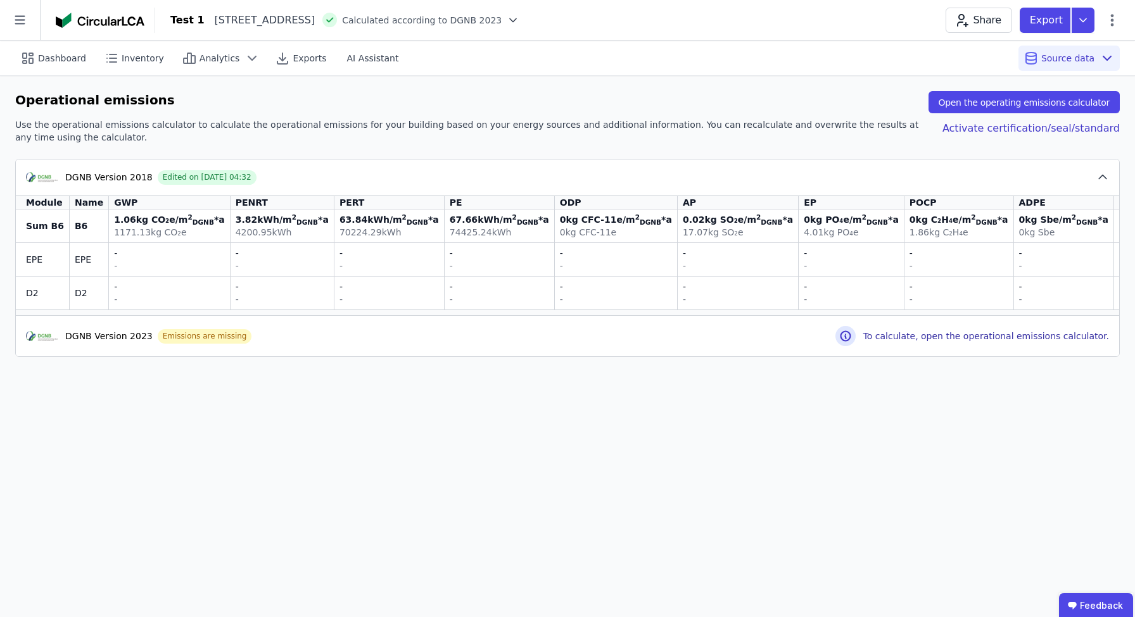
click at [678, 179] on div "DGNB Version 2018 Edited on 07.10.2025 04:32" at bounding box center [561, 177] width 1070 height 15
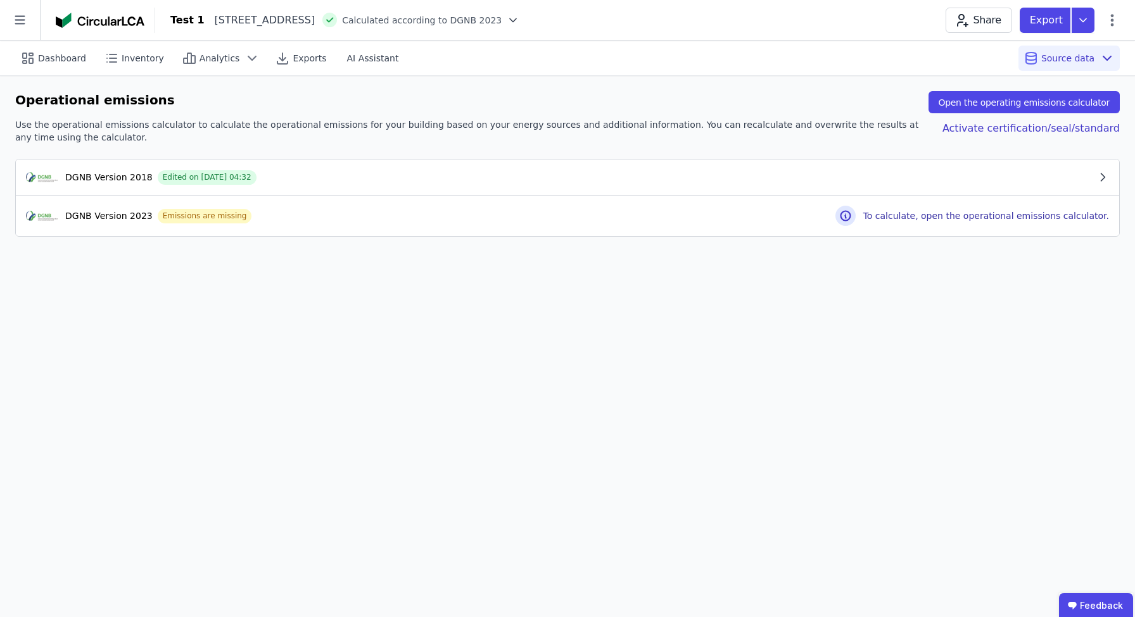
click at [1111, 11] on div "Share Export" at bounding box center [1032, 20] width 174 height 25
click at [1113, 25] on icon at bounding box center [1111, 20] width 3 height 12
click at [1082, 96] on span "Energy in operation (B6)" at bounding box center [1058, 101] width 102 height 25
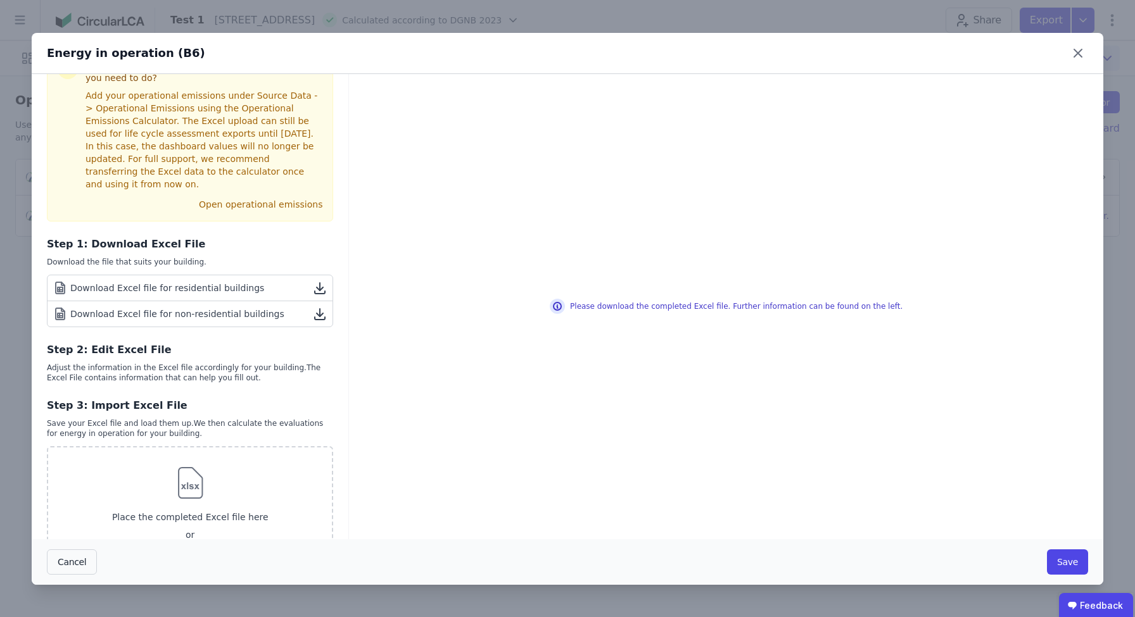
scroll to position [57, 0]
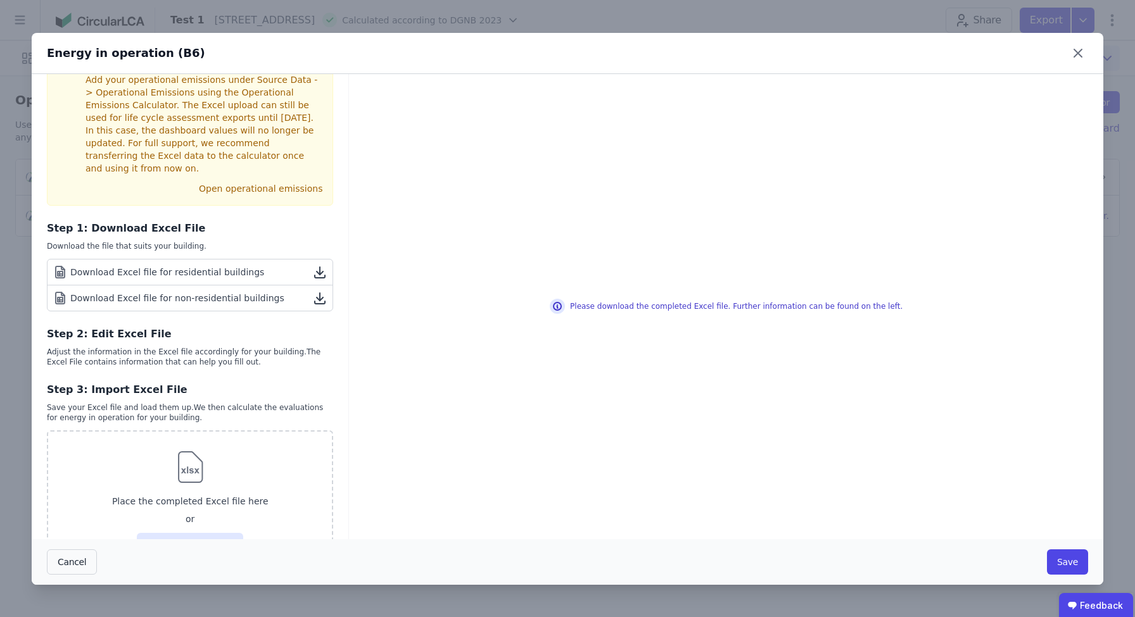
click at [273, 269] on link "Download Excel file for residential buildings" at bounding box center [189, 273] width 285 height 26
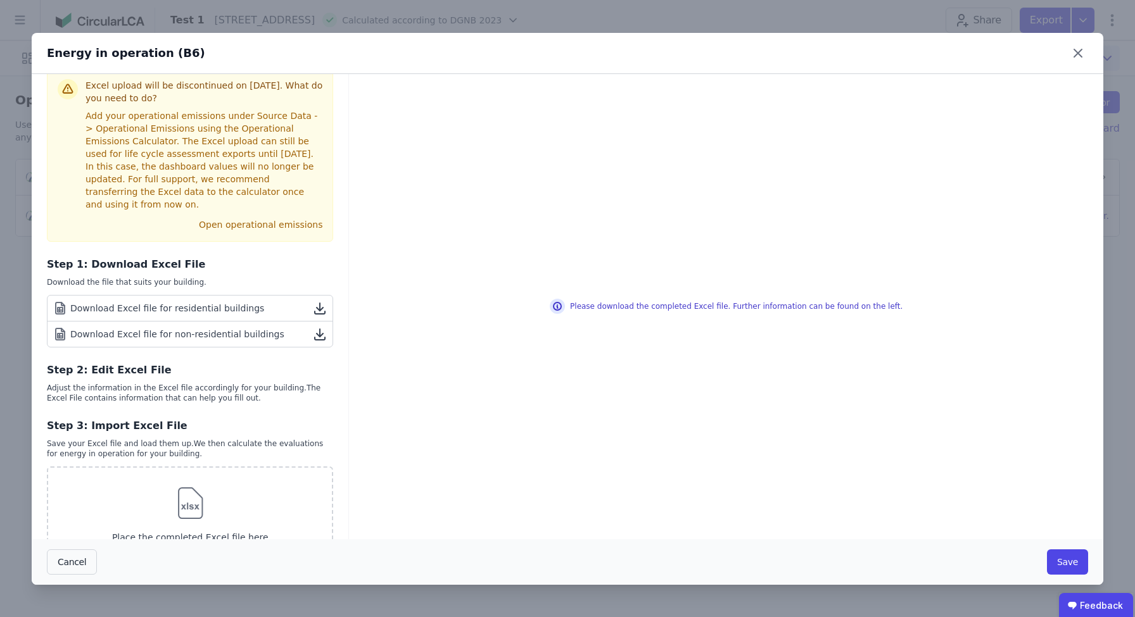
scroll to position [0, 0]
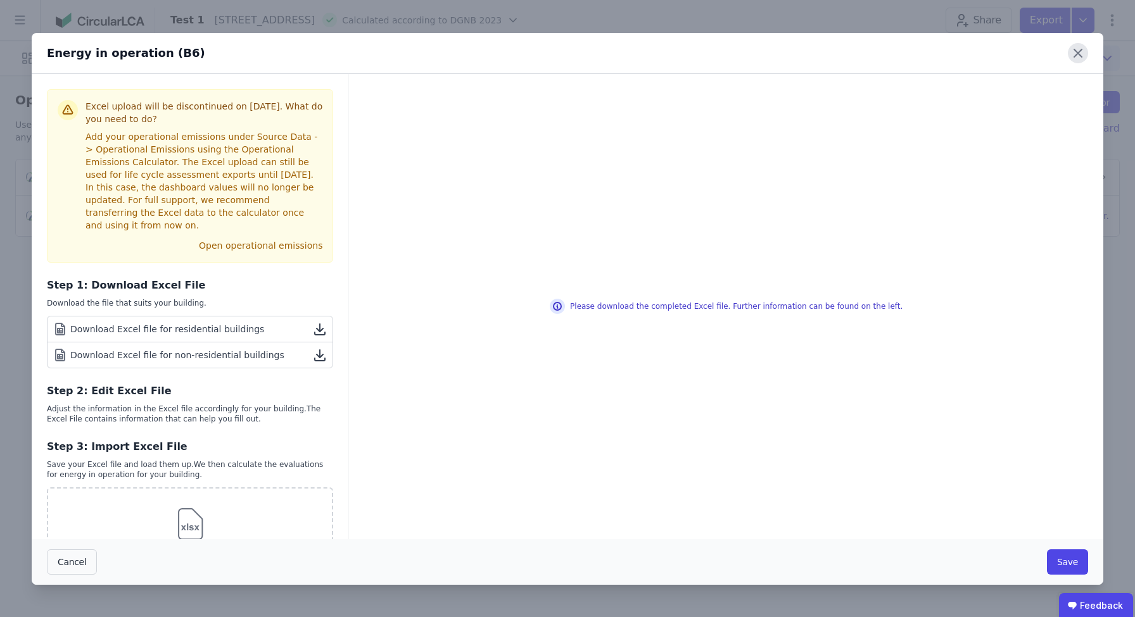
click at [1078, 51] on icon at bounding box center [1077, 53] width 20 height 20
